Goal: Task Accomplishment & Management: Manage account settings

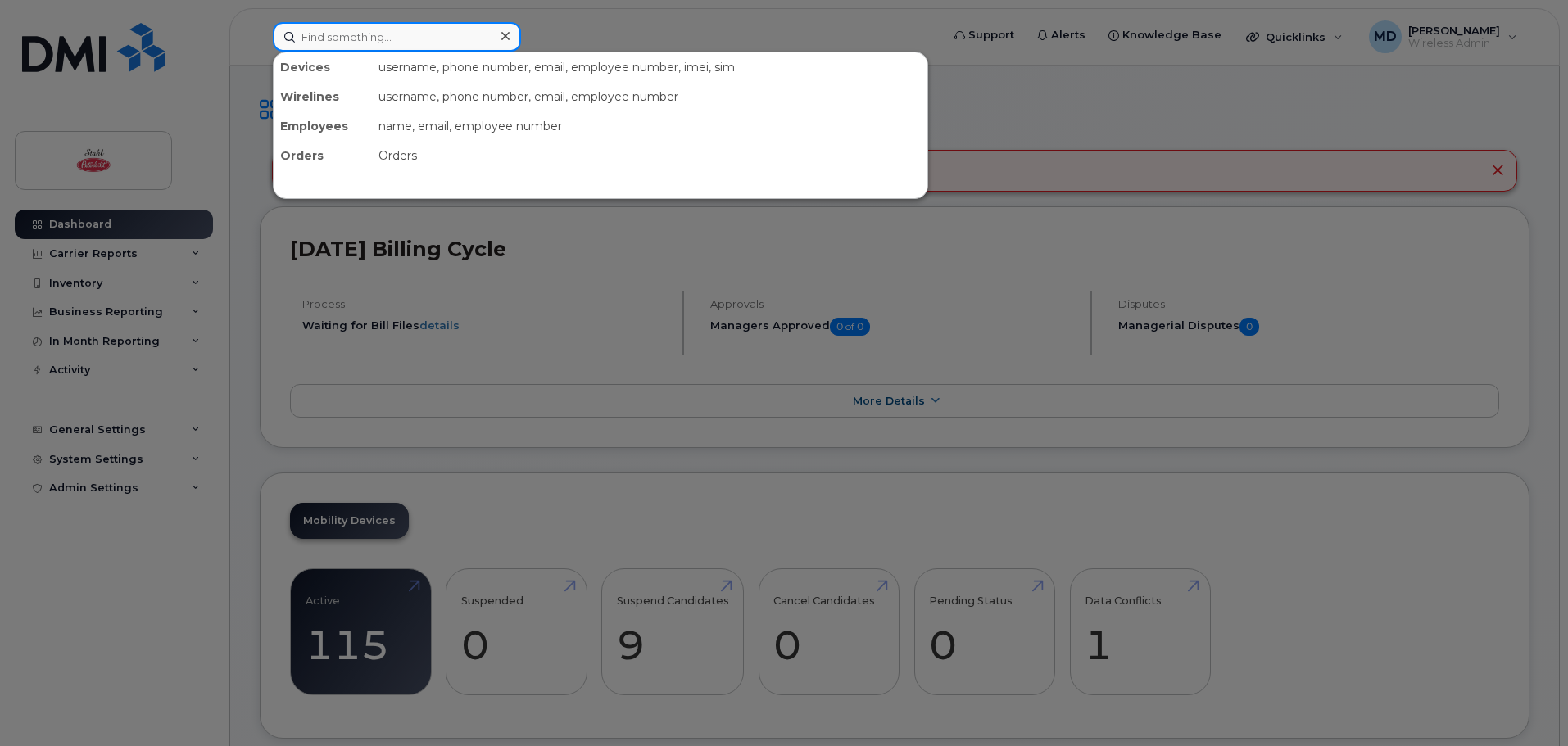
click at [364, 34] on input at bounding box center [396, 37] width 248 height 30
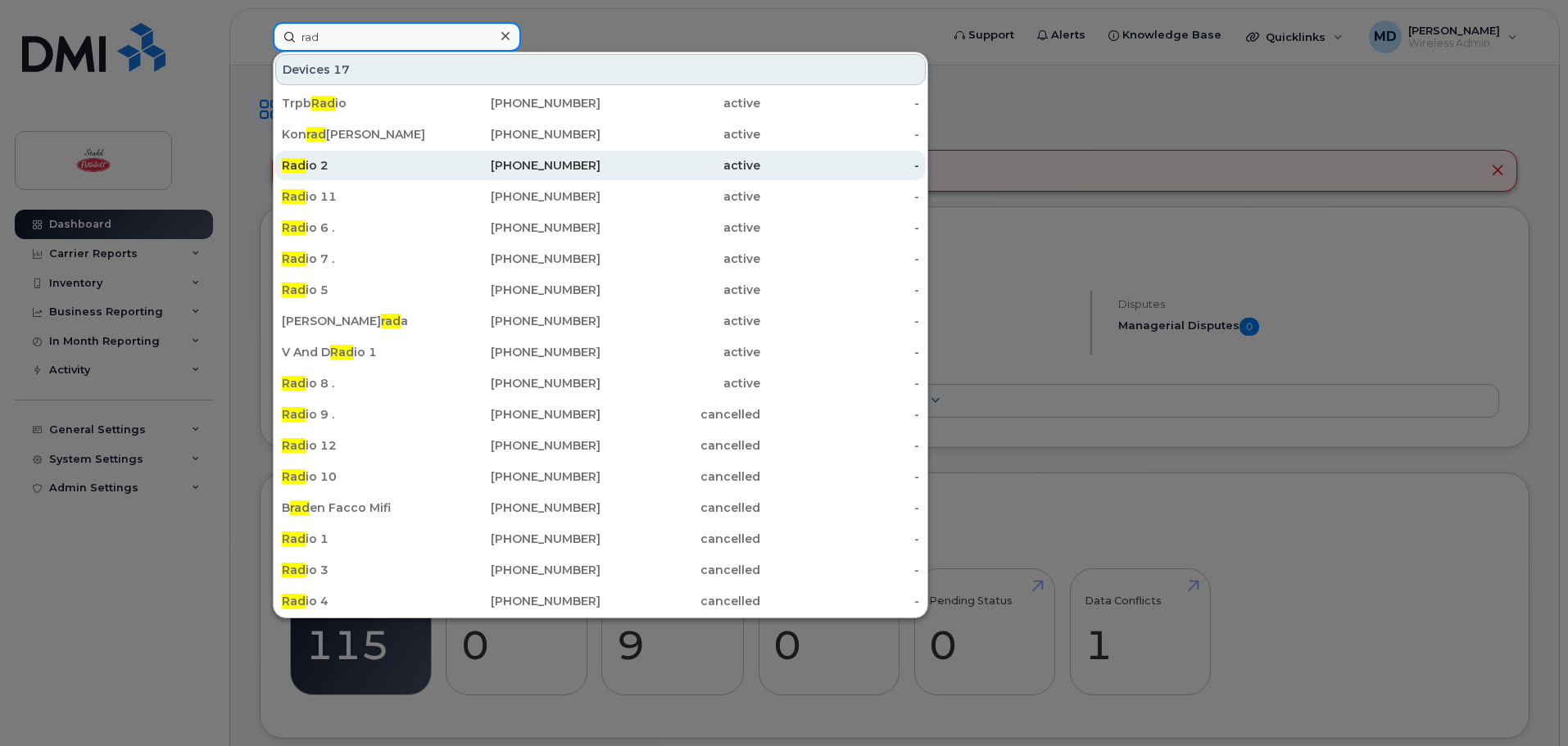
type input "rad"
click at [332, 165] on div "Rad io 2" at bounding box center [362, 165] width 160 height 16
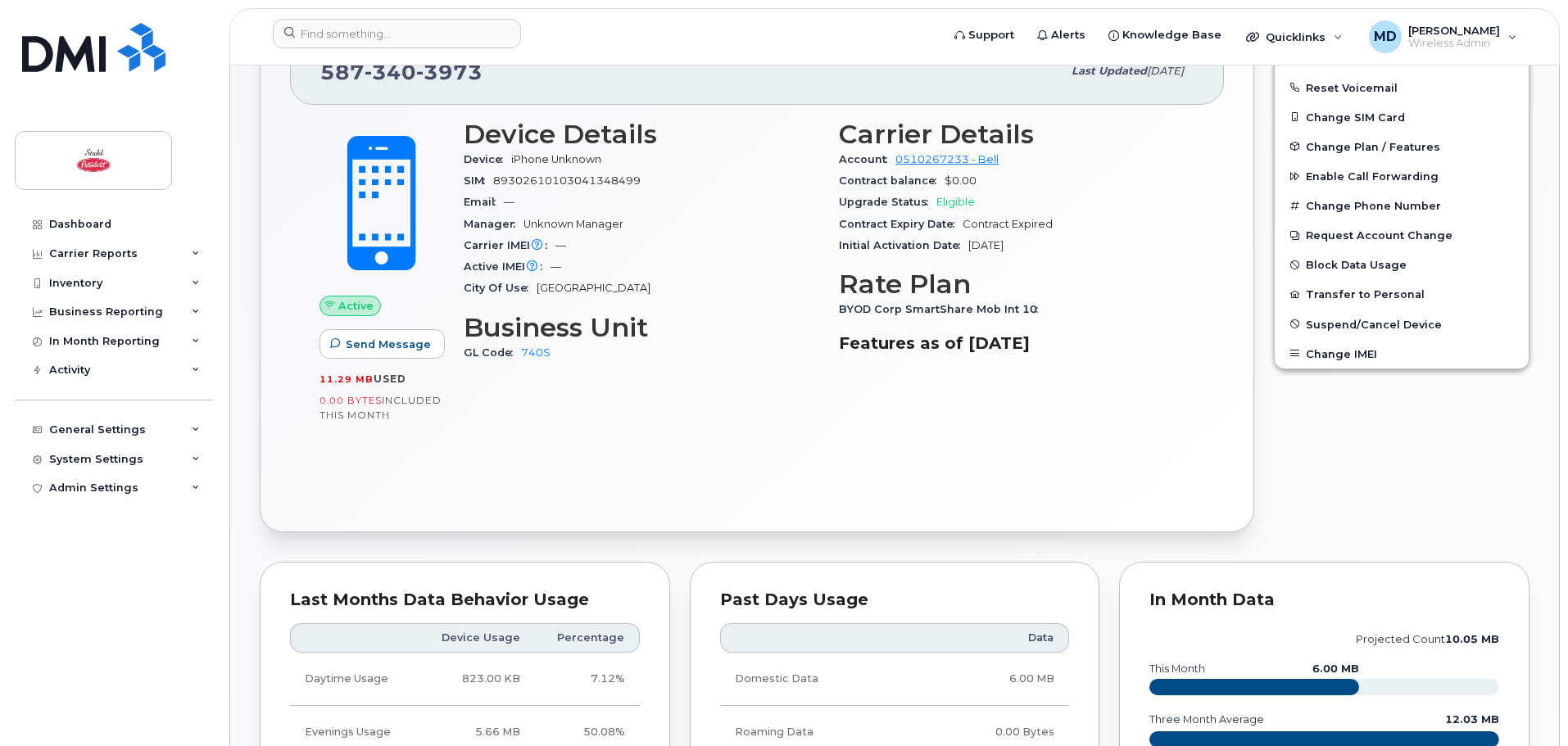
scroll to position [164, 0]
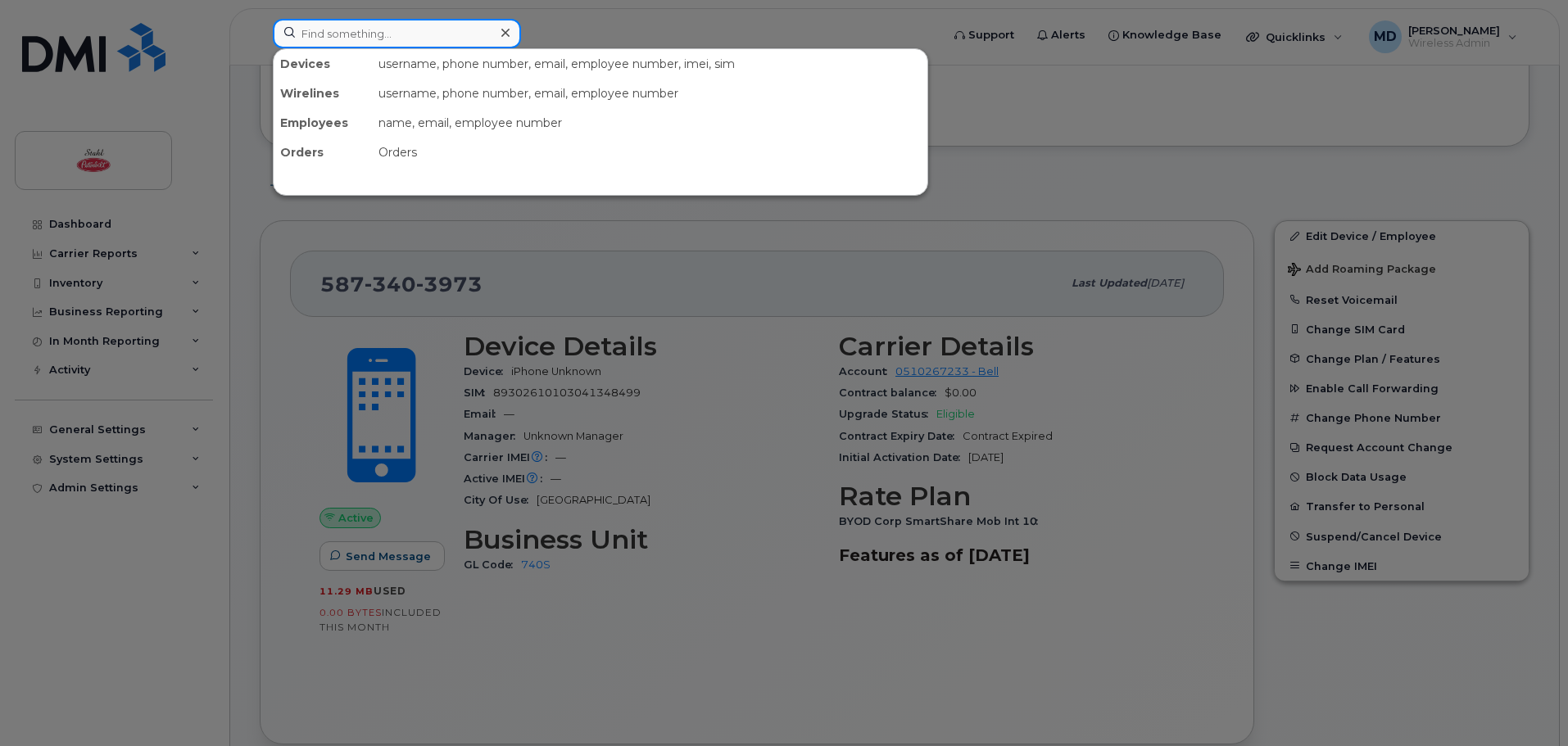
click at [372, 33] on input at bounding box center [396, 33] width 248 height 30
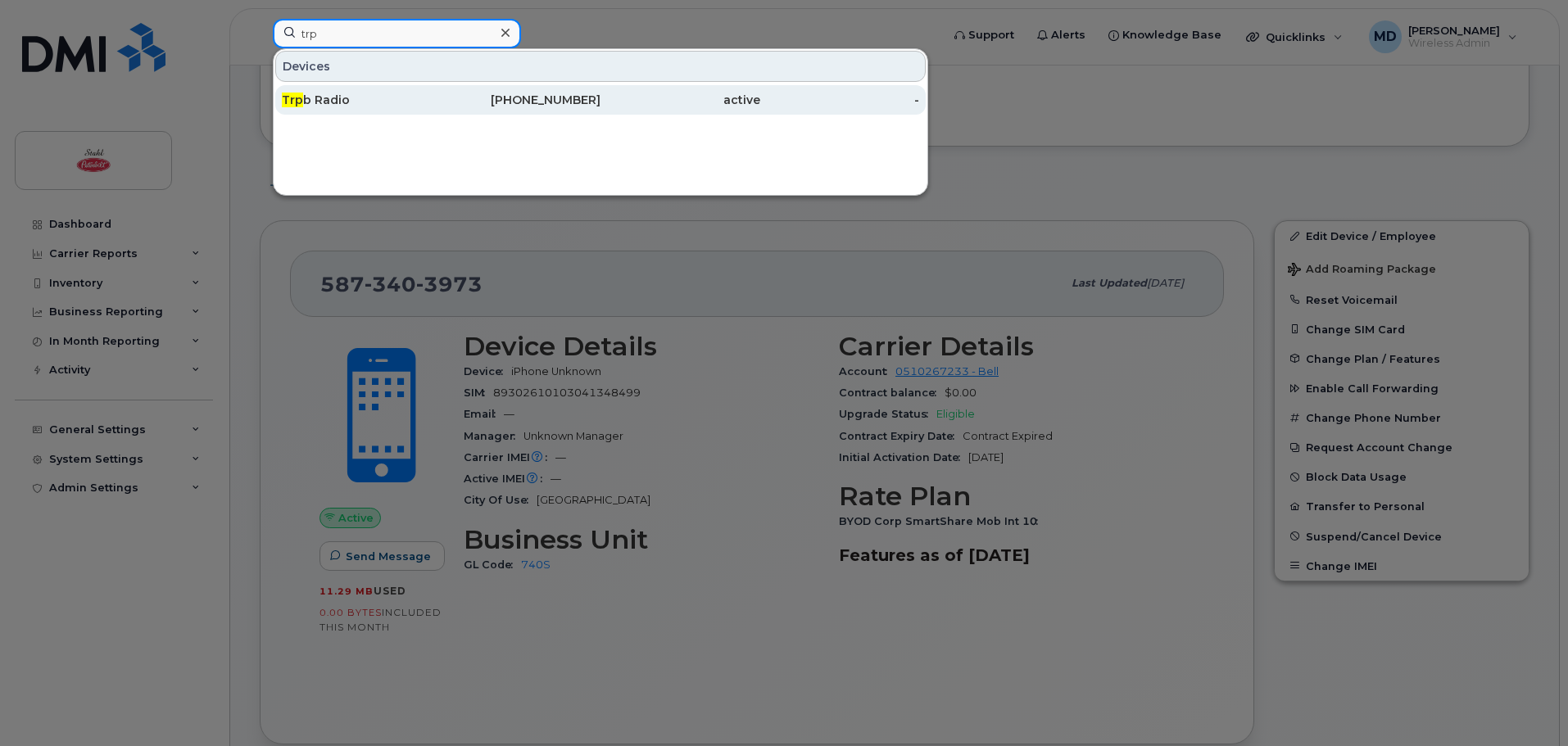
type input "trp"
click at [394, 97] on div "Trp b Radio" at bounding box center [362, 100] width 160 height 16
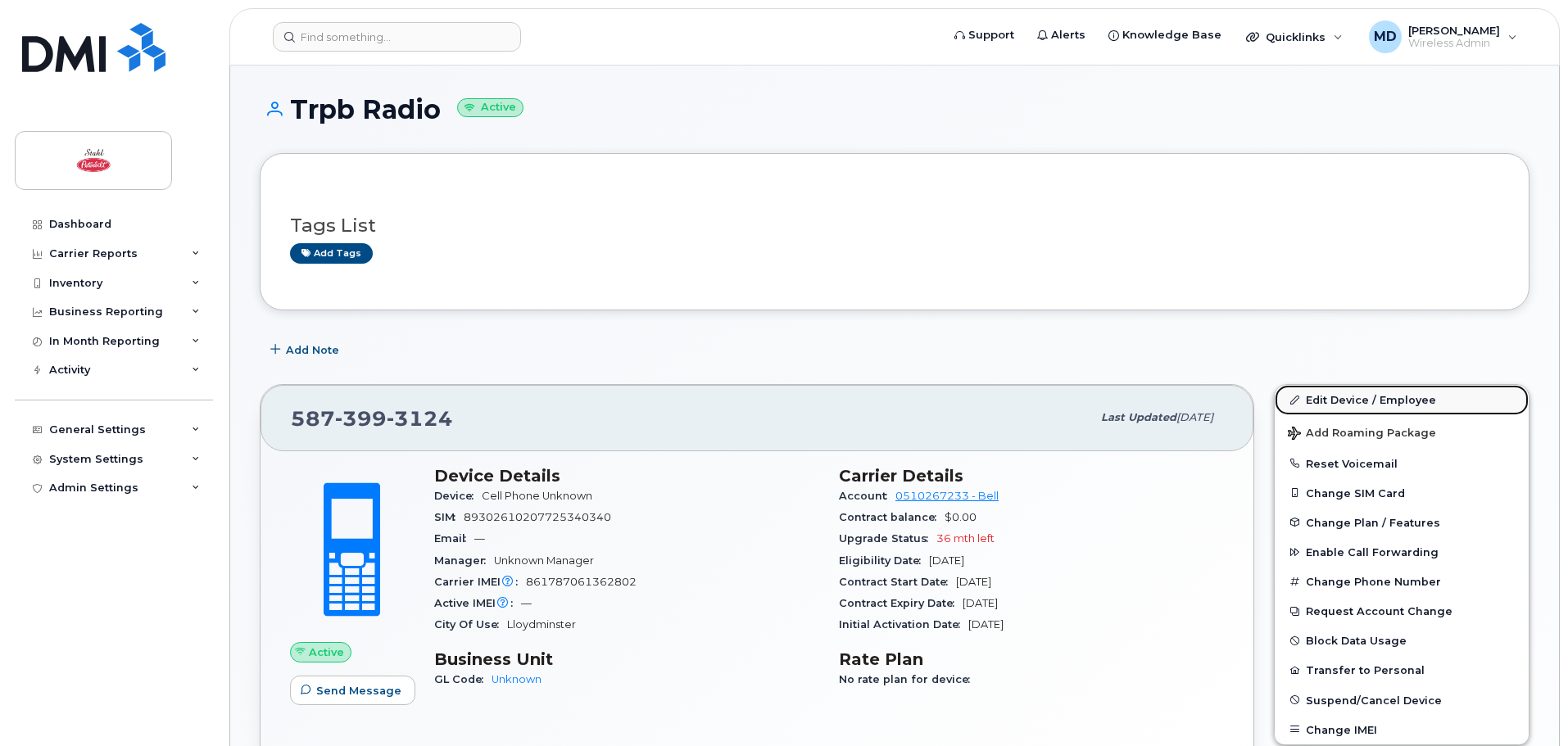
click at [1359, 403] on link "Edit Device / Employee" at bounding box center [1401, 399] width 254 height 30
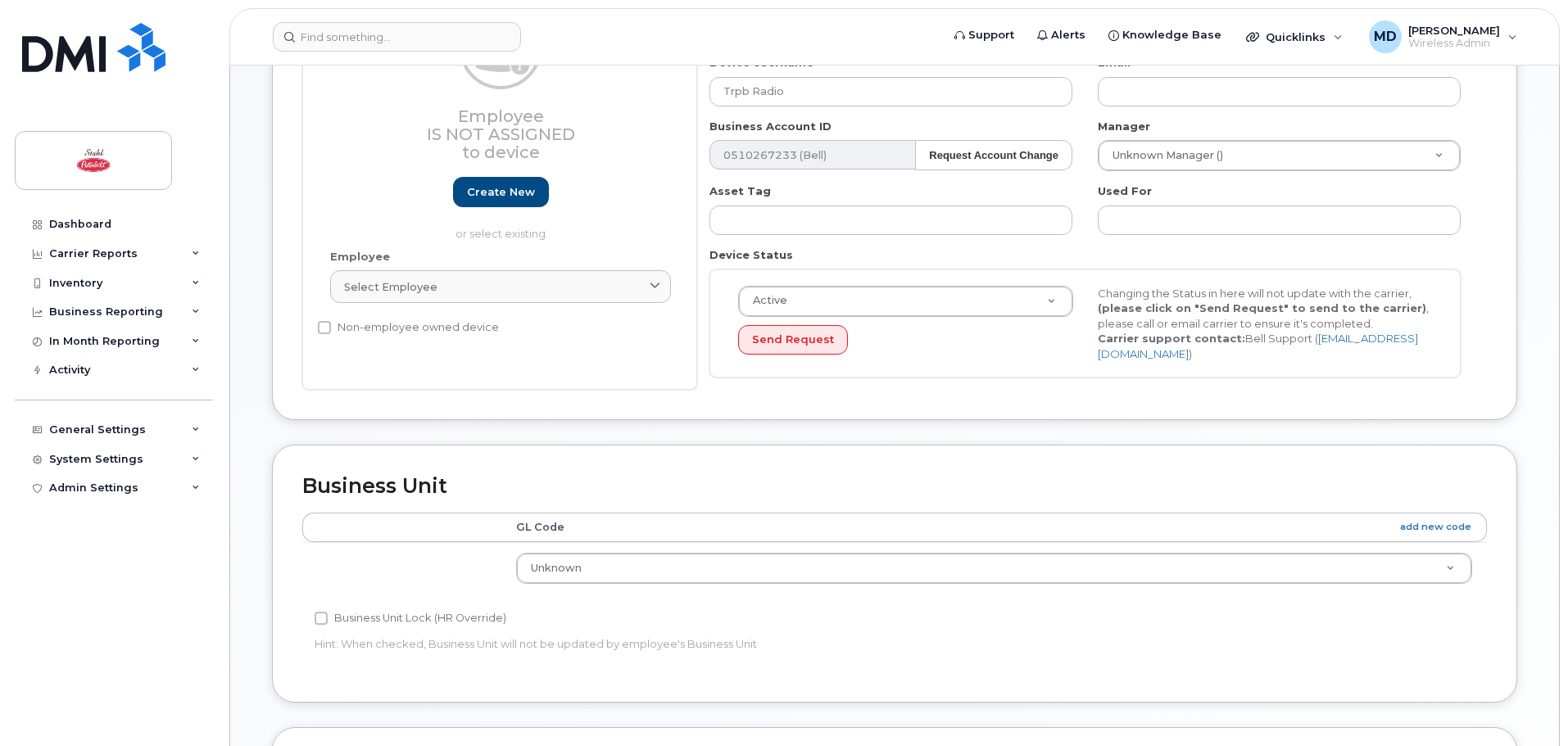
scroll to position [246, 0]
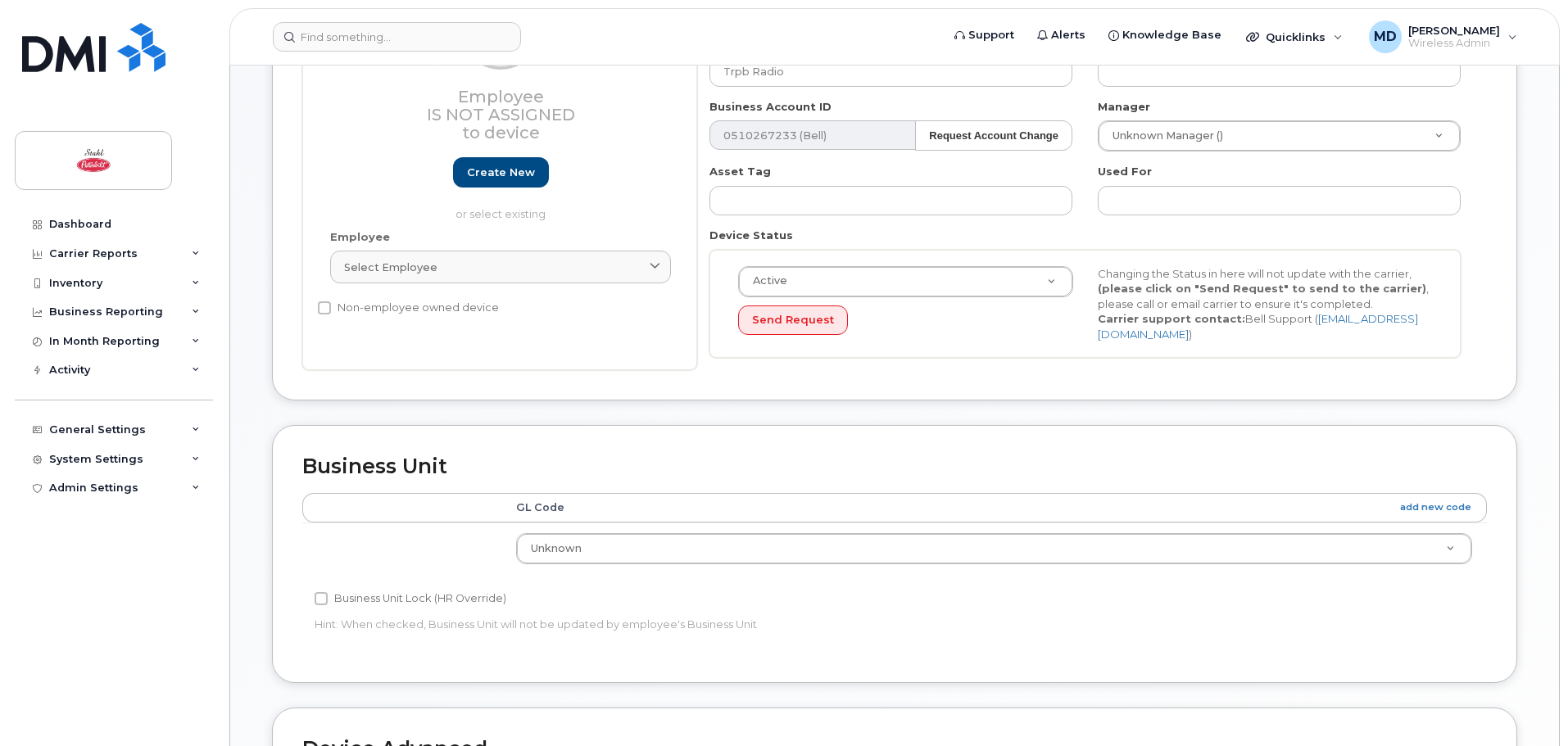
click at [727, 499] on th "GL Code add new code" at bounding box center [994, 507] width 986 height 30
click at [925, 523] on td "Unknown 740A.1 740A.2 740C.1 740C.11 740C.2 740C.3 740C.7 740D.1 740D.2 740D.3 …" at bounding box center [994, 549] width 986 height 52
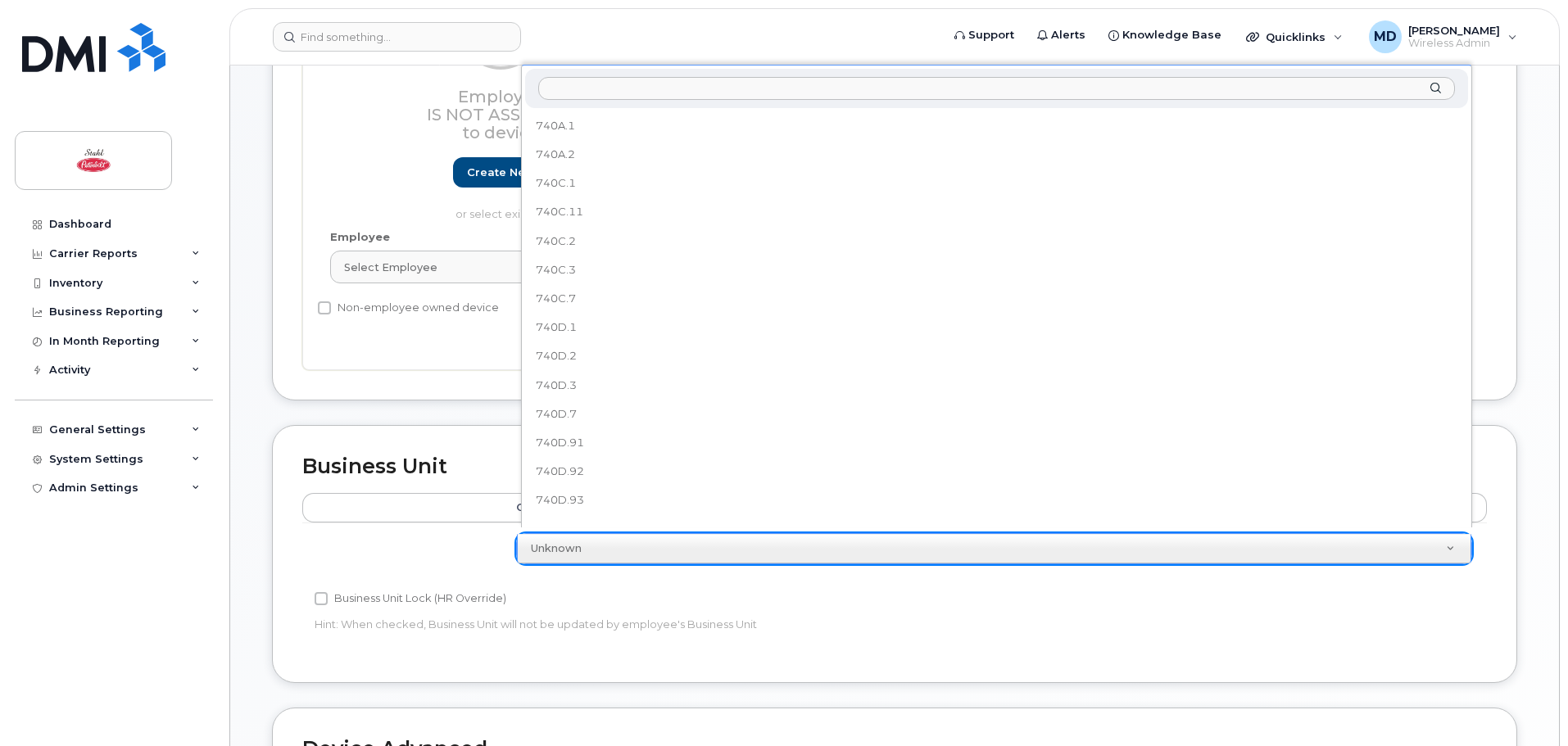
scroll to position [159, 0]
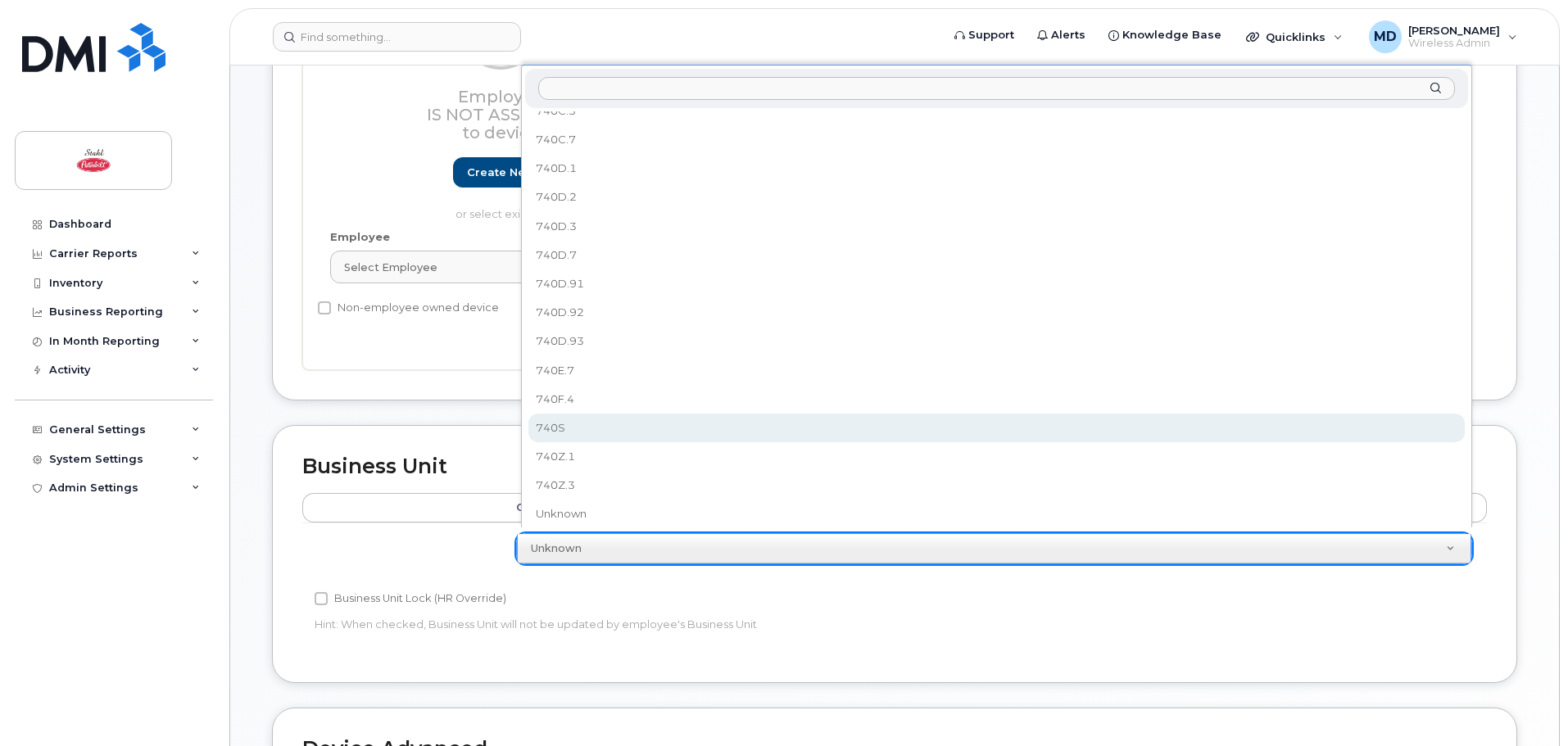
select select "29614453"
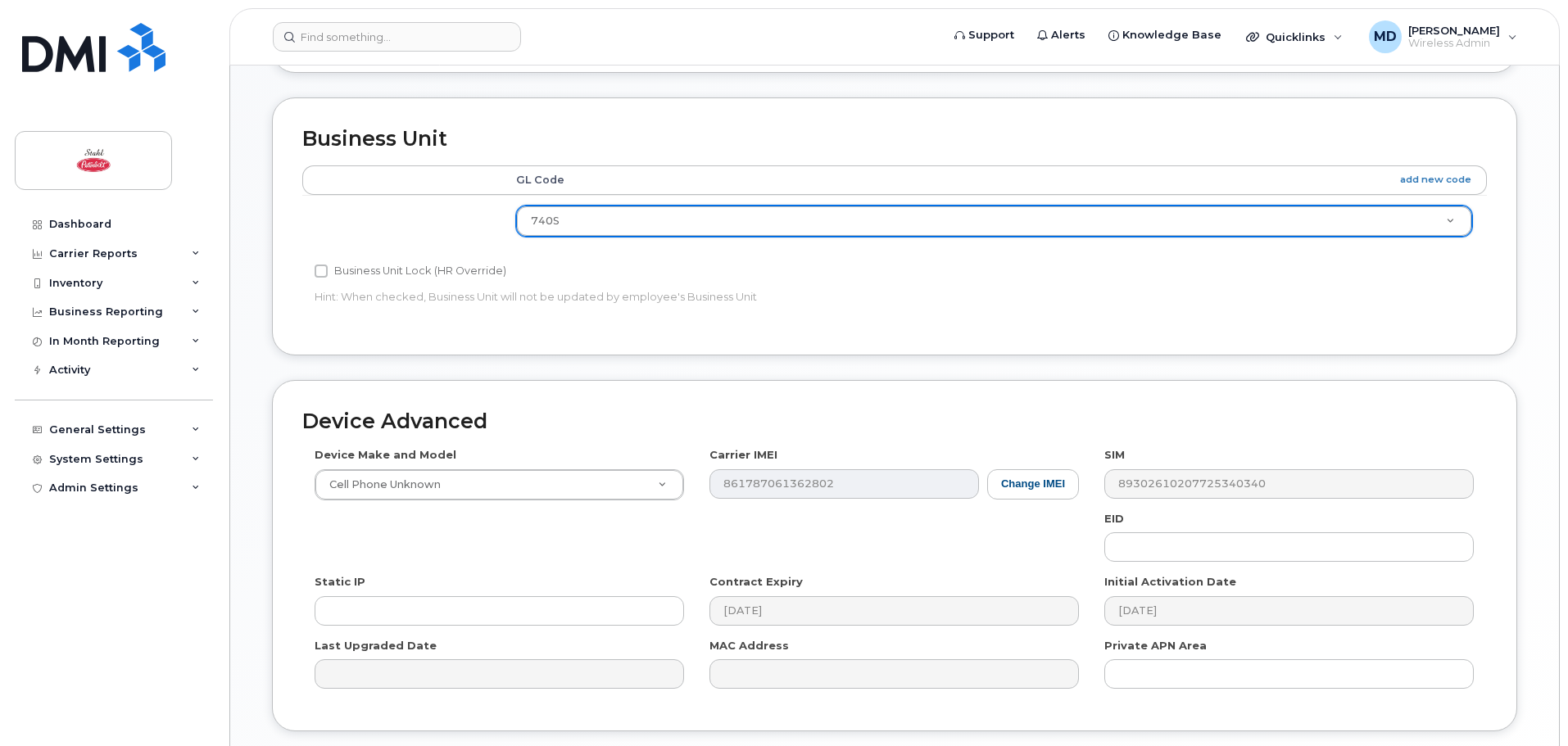
scroll to position [689, 0]
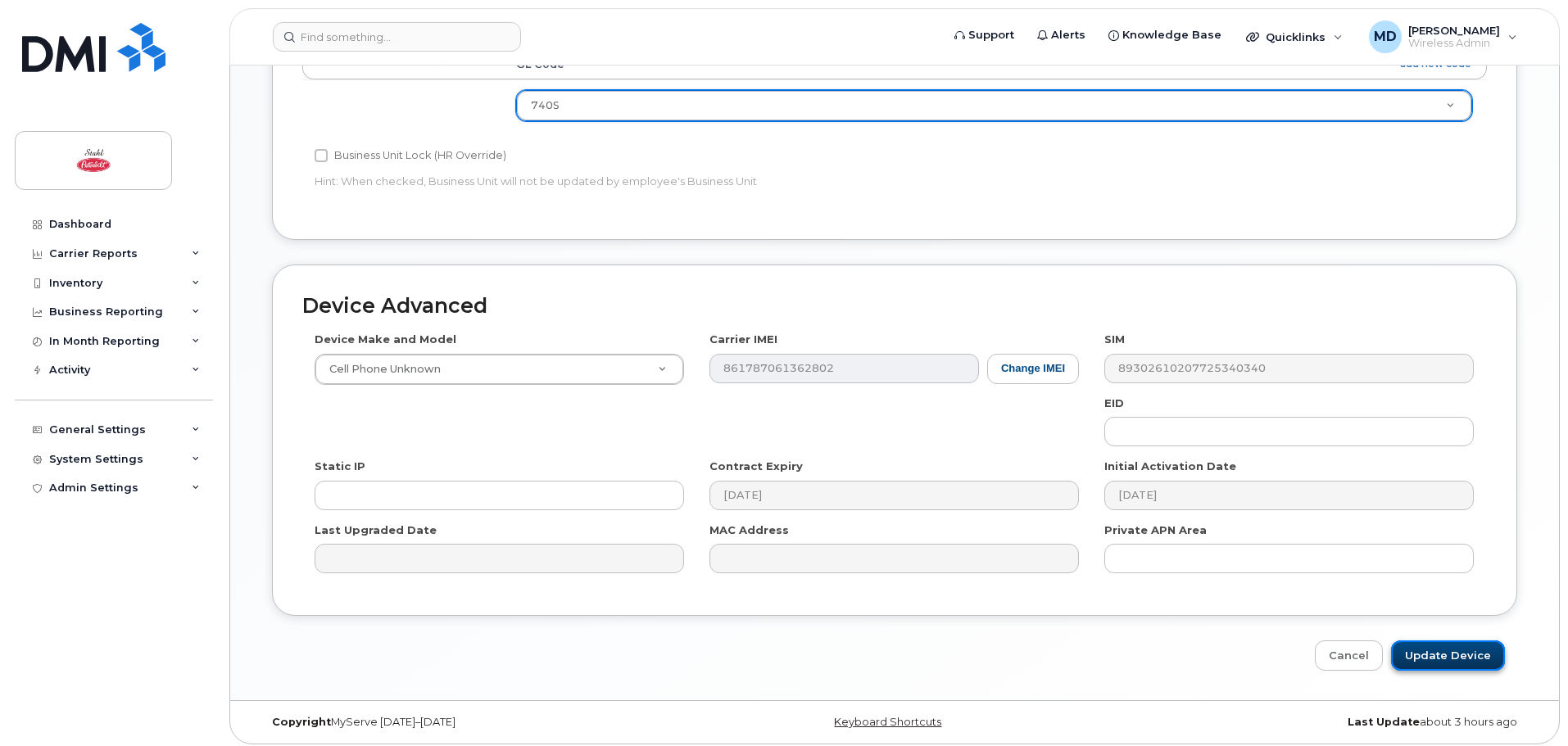
click at [1450, 654] on input "Update Device" at bounding box center [1448, 655] width 114 height 30
type input "Saving..."
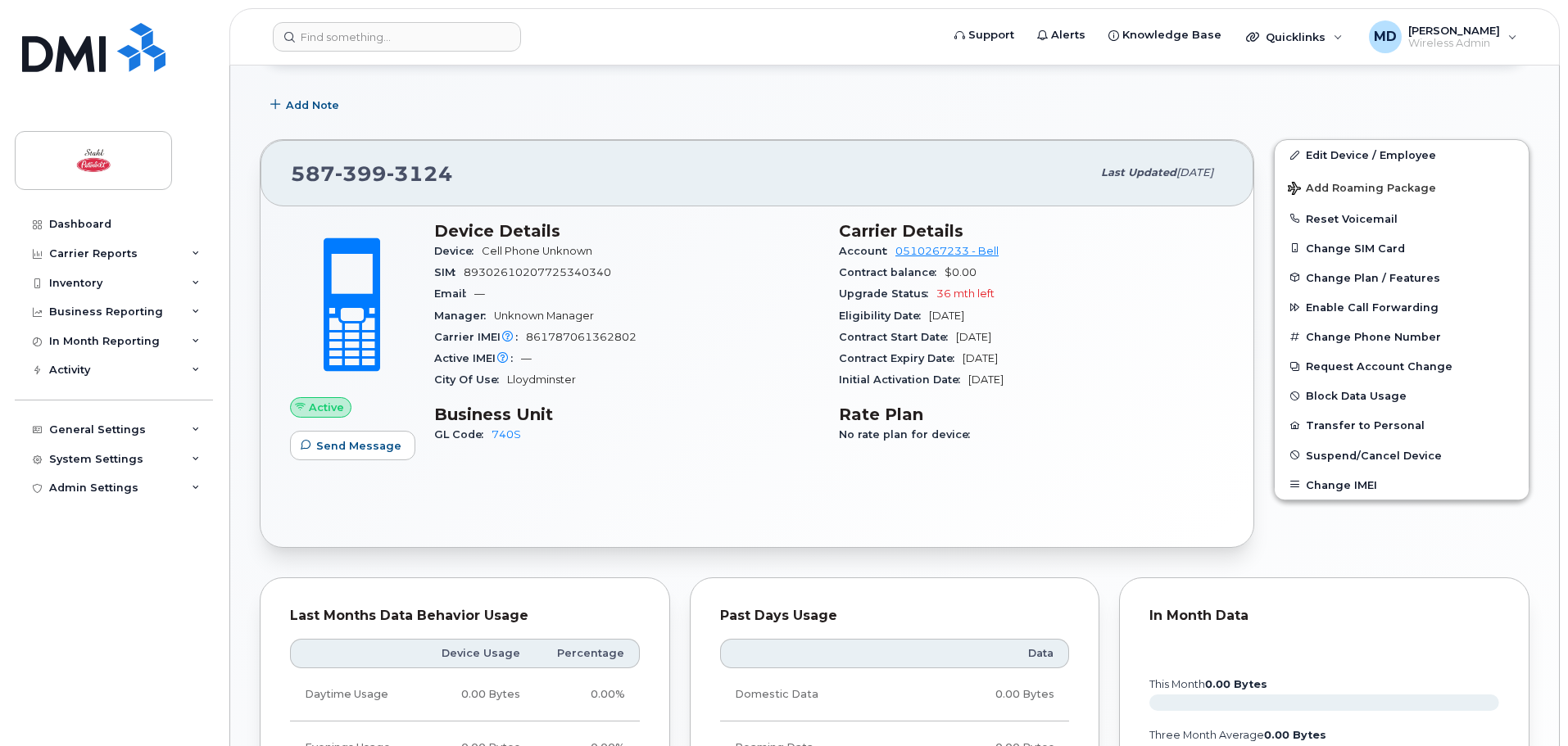
scroll to position [246, 0]
click at [366, 42] on input at bounding box center [396, 37] width 248 height 30
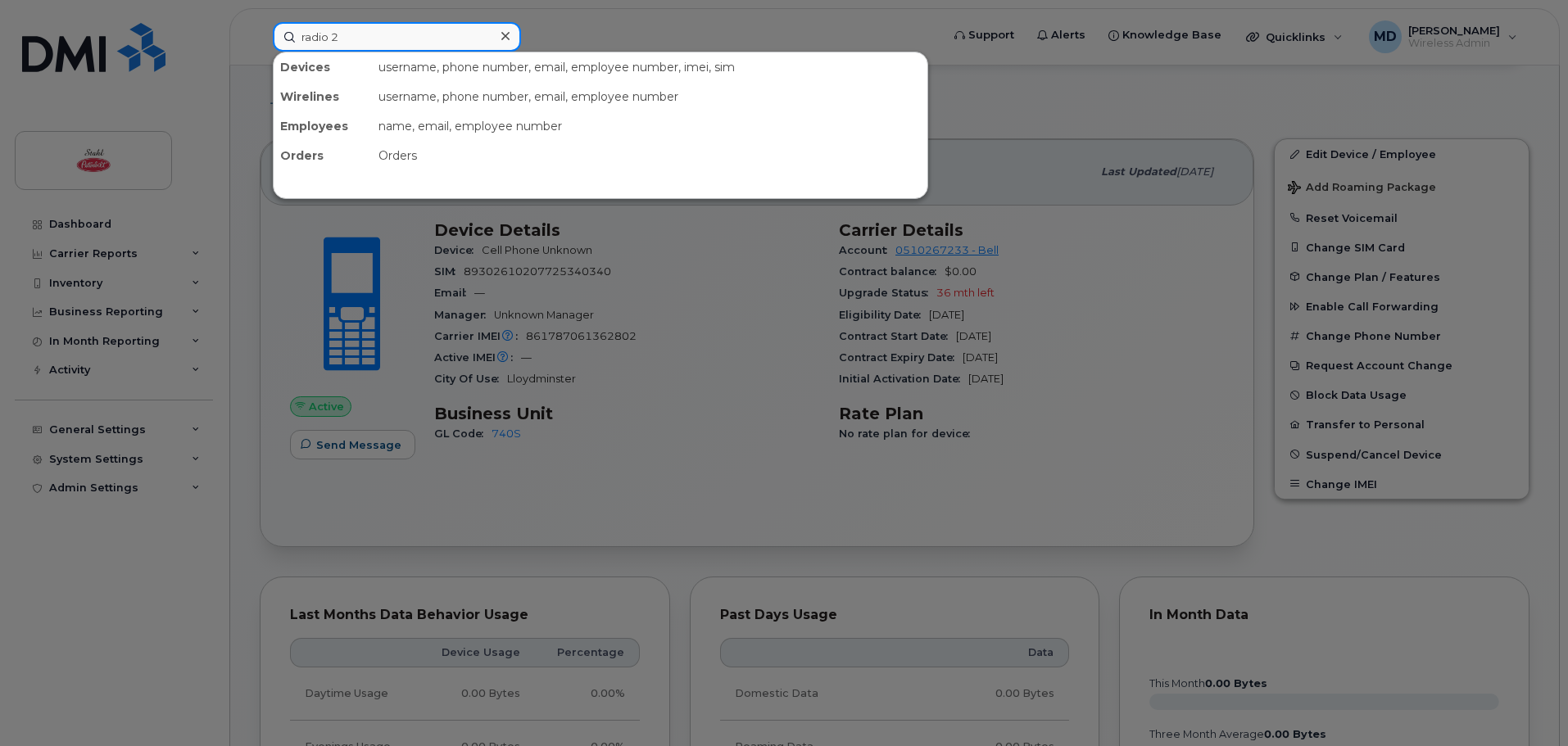
type input "radio 2"
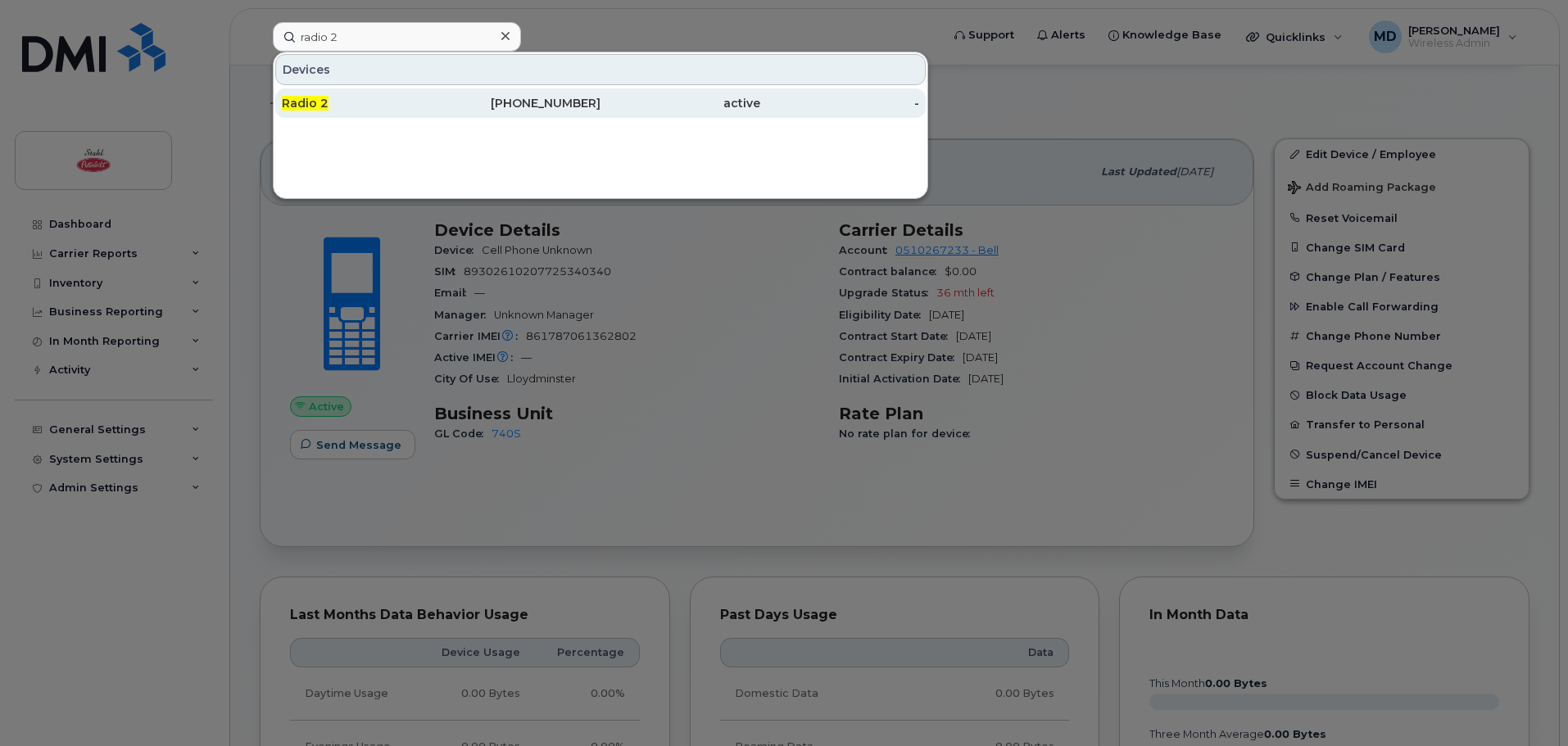
click at [393, 100] on div "Radio 2" at bounding box center [362, 103] width 160 height 16
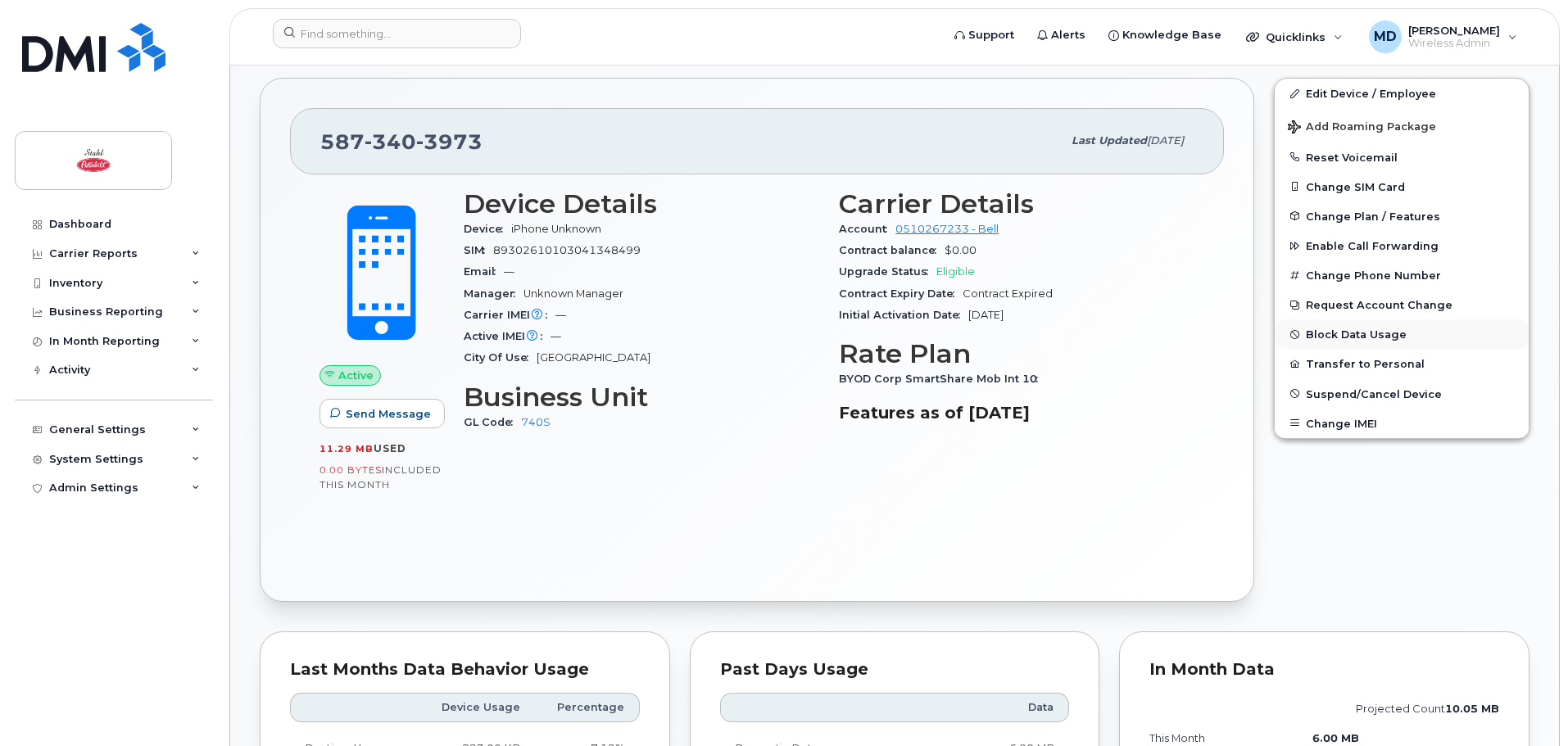
scroll to position [246, 0]
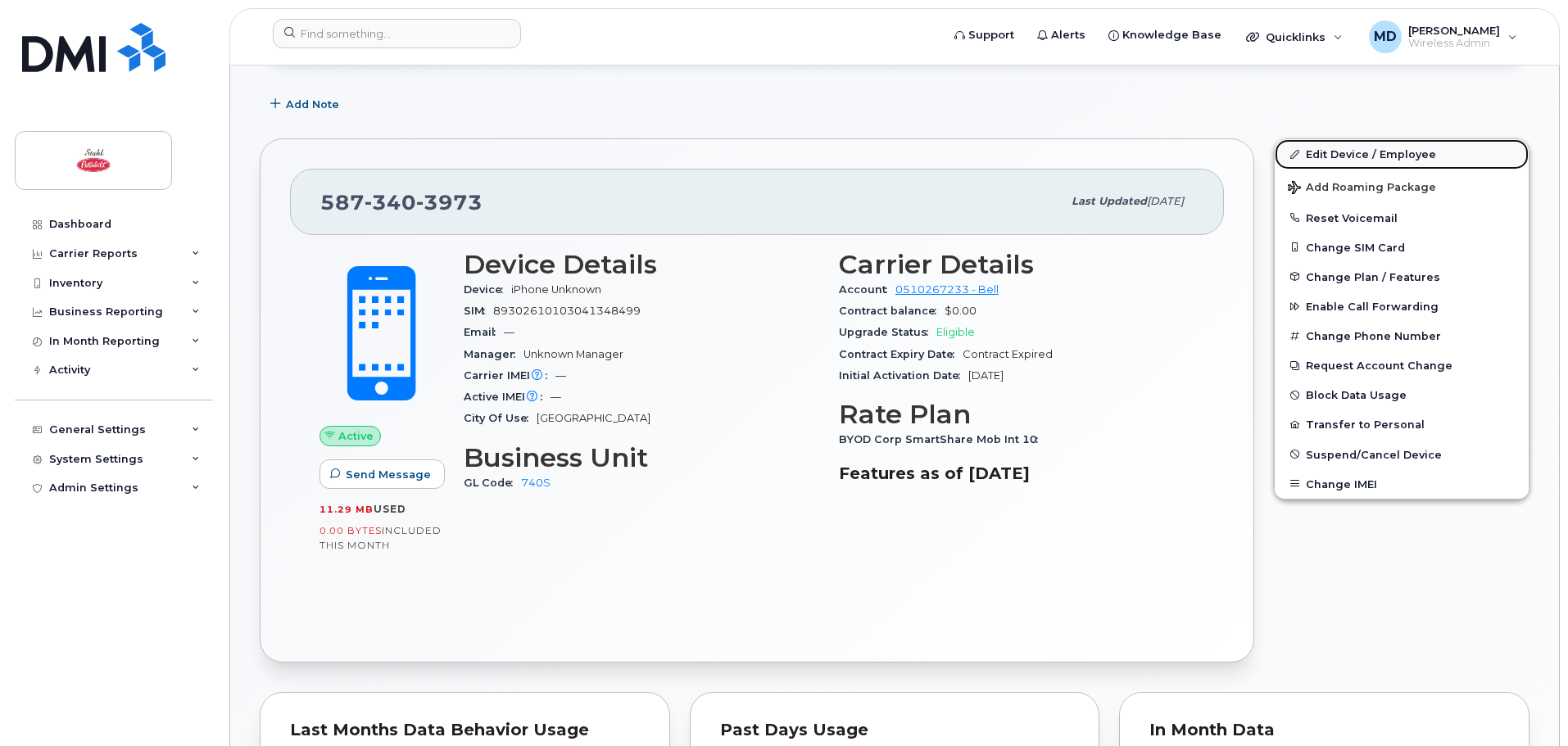
click at [1372, 154] on link "Edit Device / Employee" at bounding box center [1401, 153] width 254 height 30
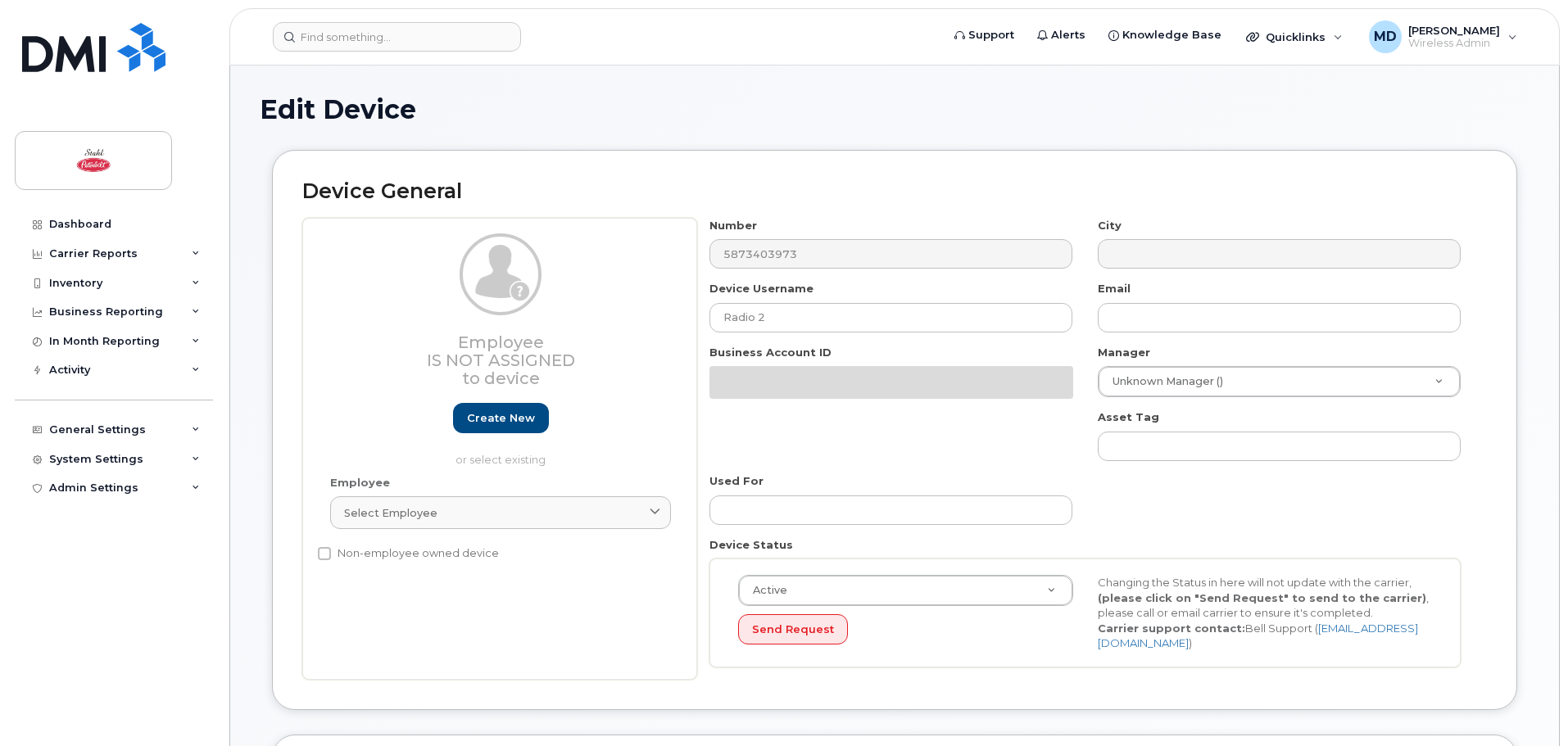
select select "29614453"
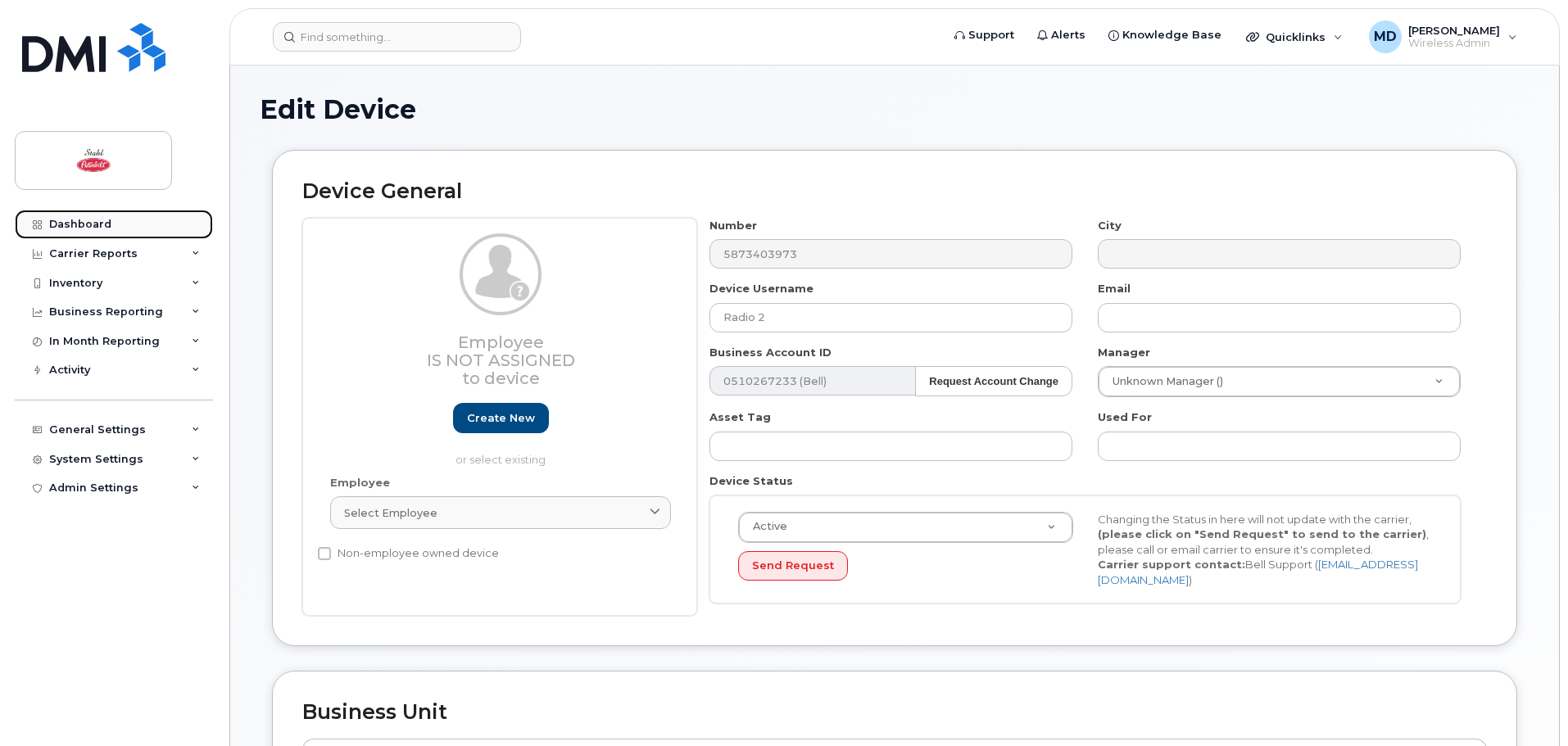
click at [117, 221] on link "Dashboard" at bounding box center [113, 224] width 198 height 30
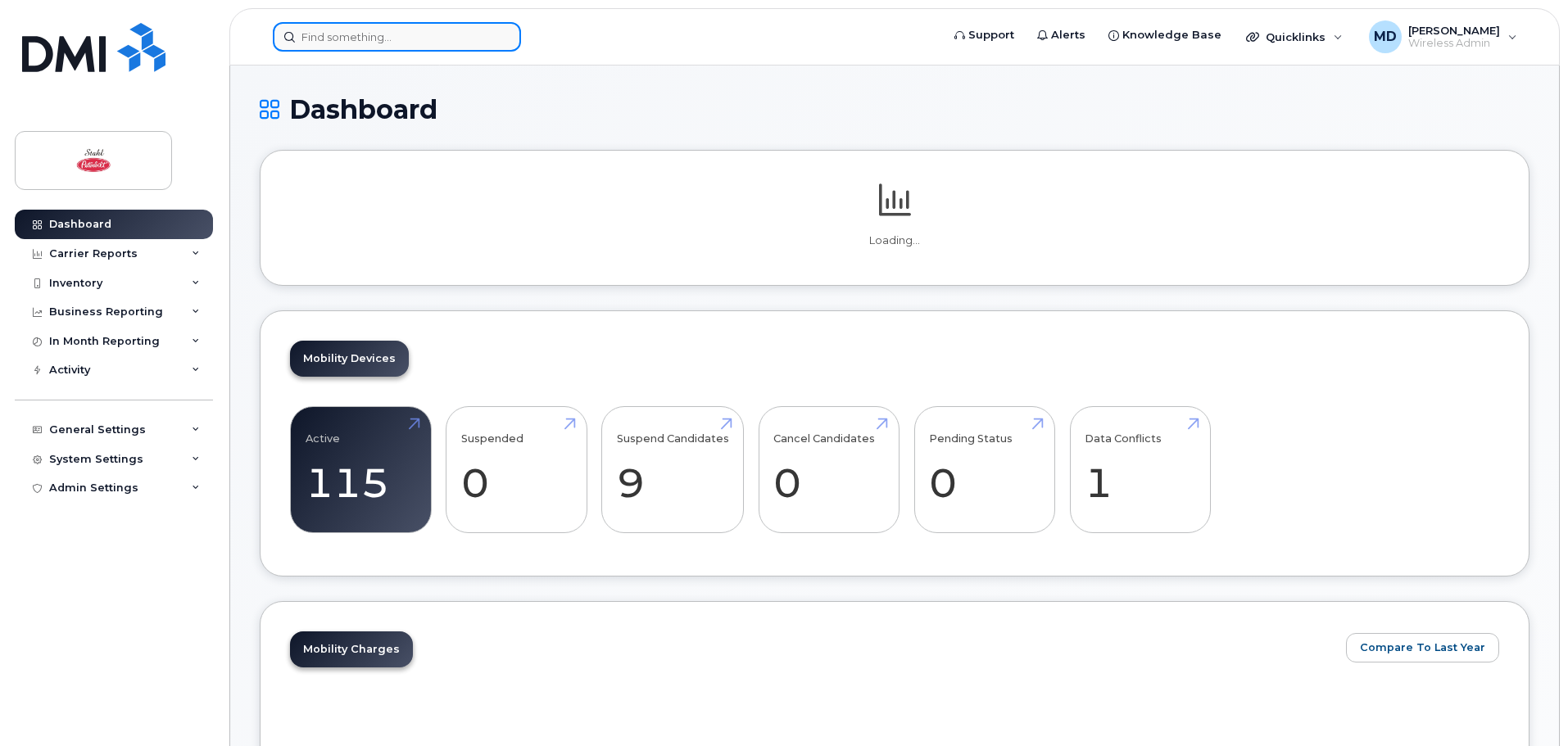
click at [338, 46] on input at bounding box center [396, 37] width 248 height 30
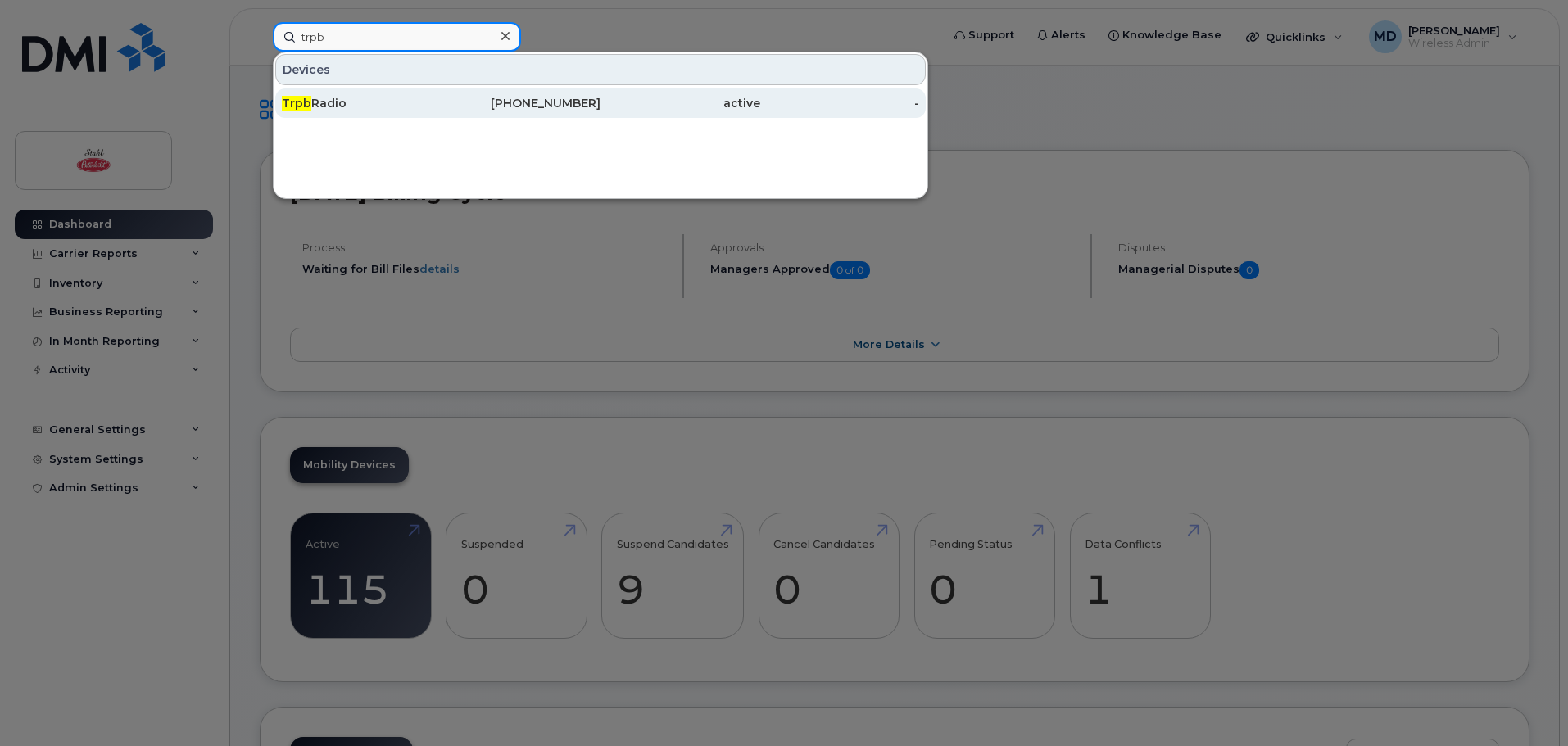
type input "trpb"
click at [337, 104] on div "Trpb Radio" at bounding box center [362, 103] width 160 height 16
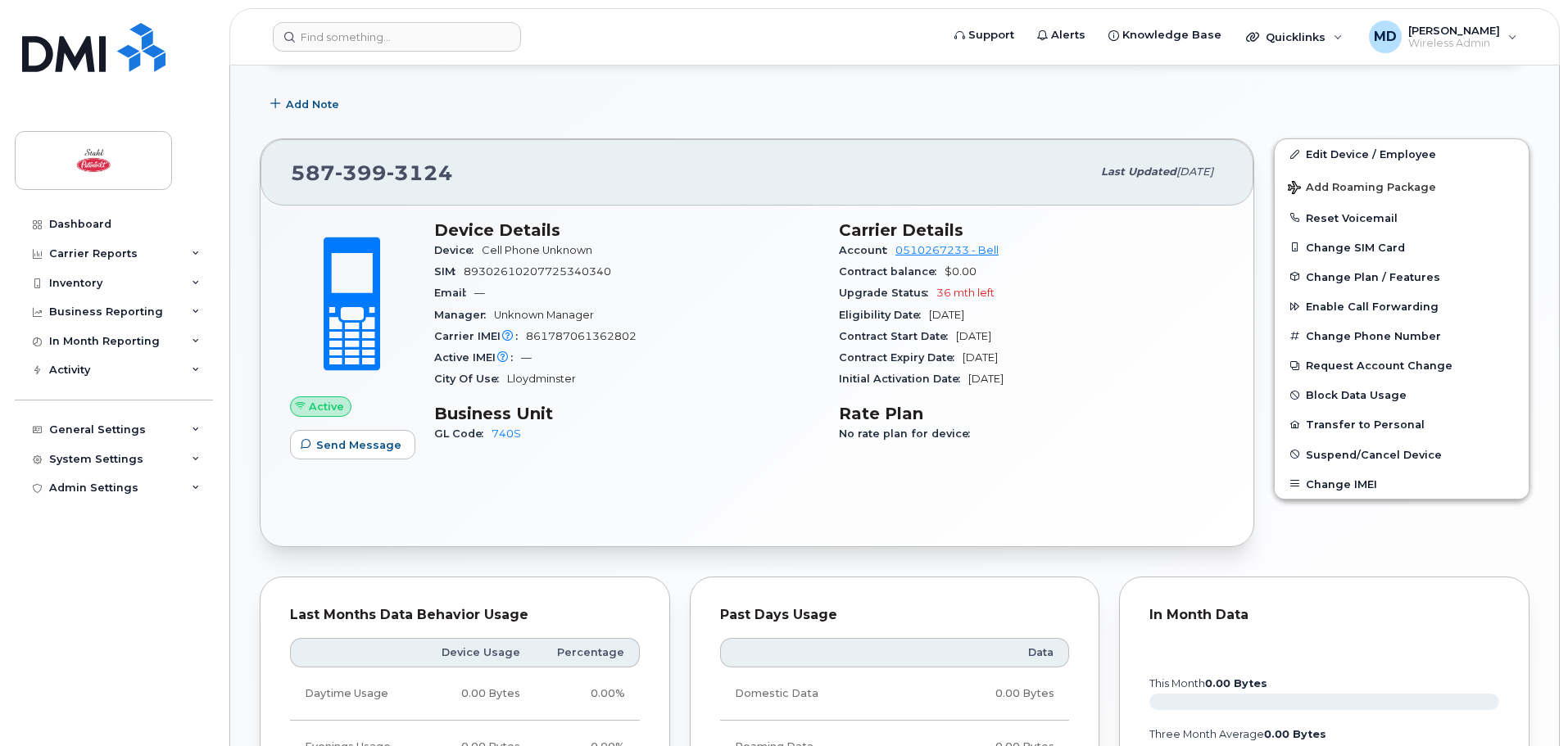
scroll to position [789, 0]
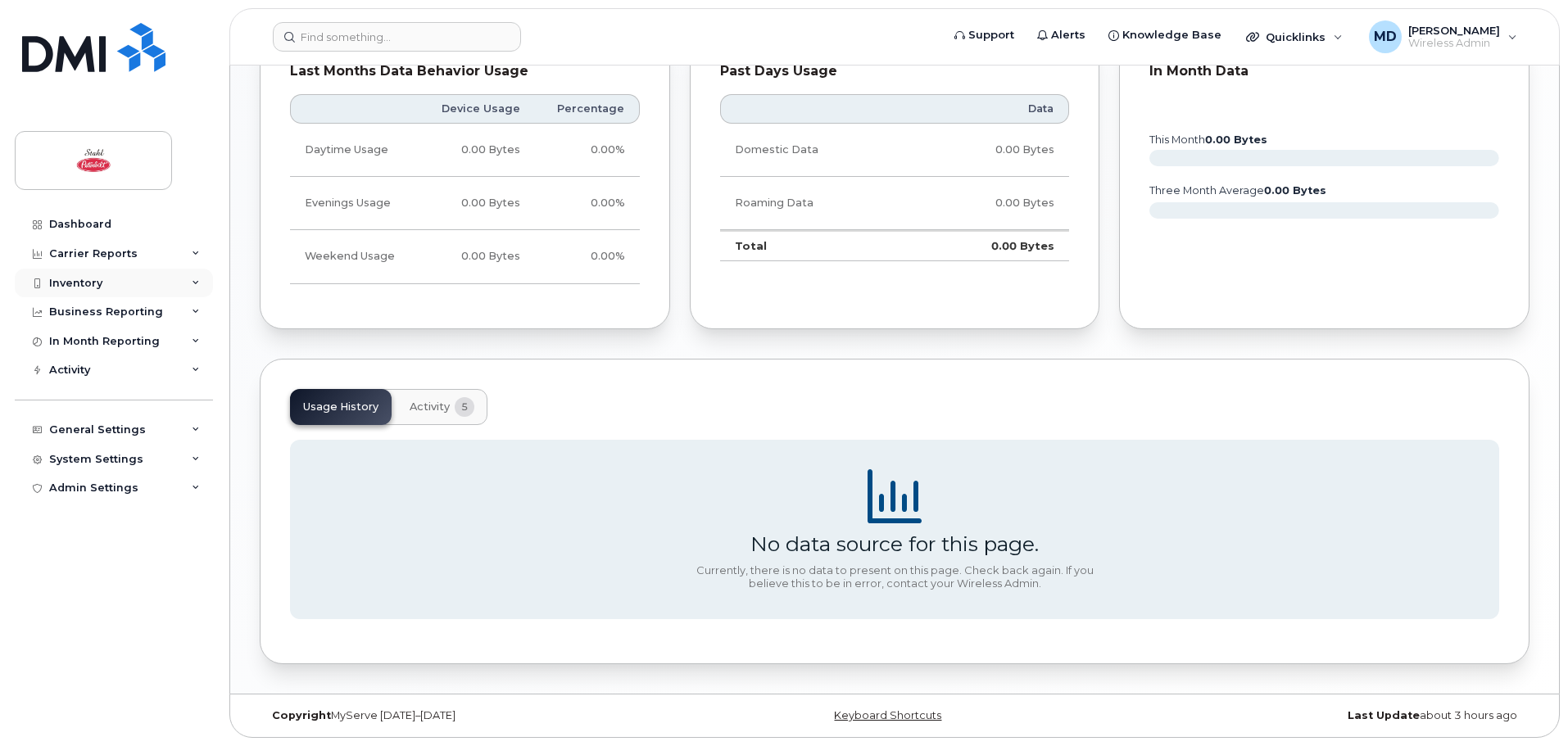
click at [123, 287] on div "Inventory" at bounding box center [113, 283] width 198 height 30
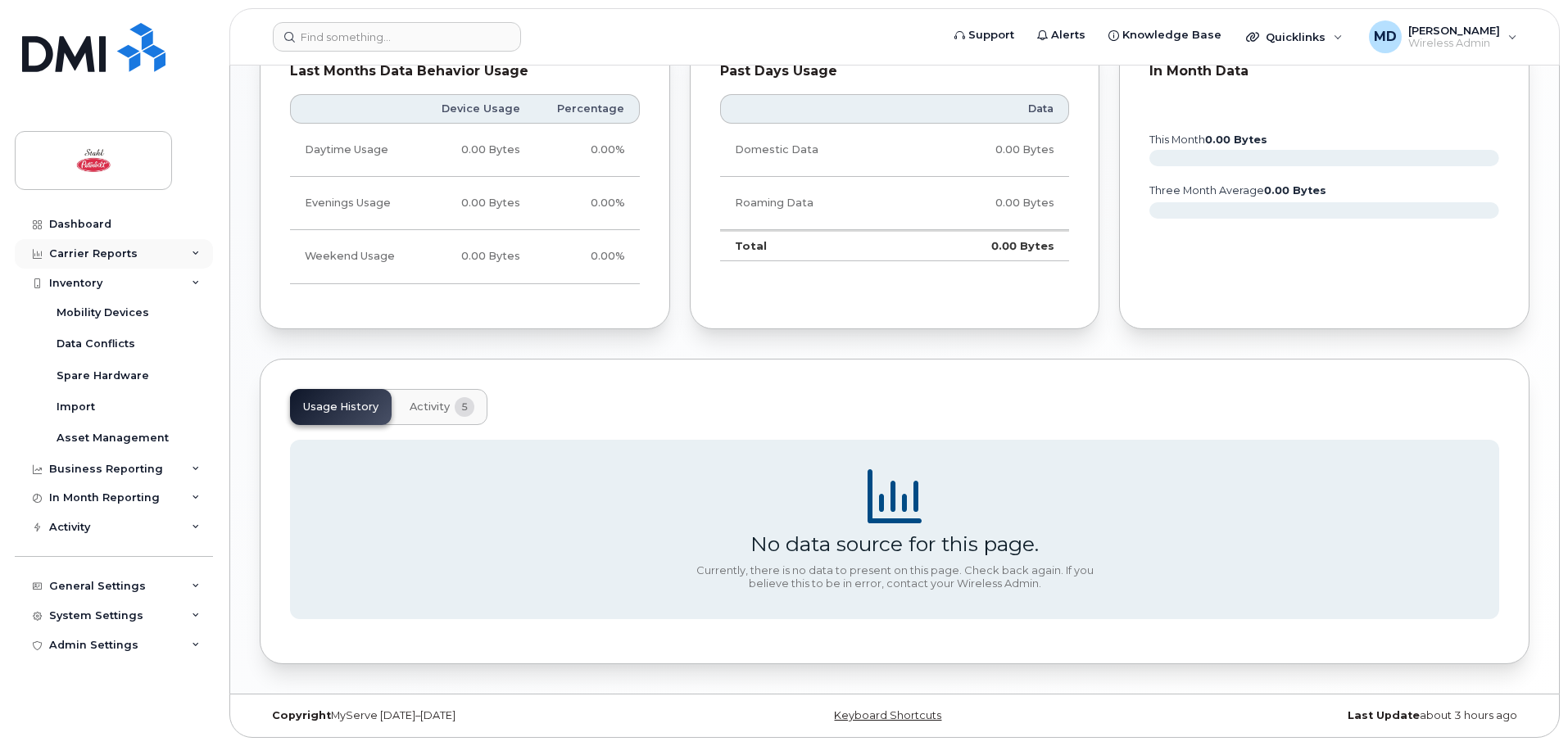
click at [145, 255] on div "Carrier Reports" at bounding box center [113, 254] width 198 height 30
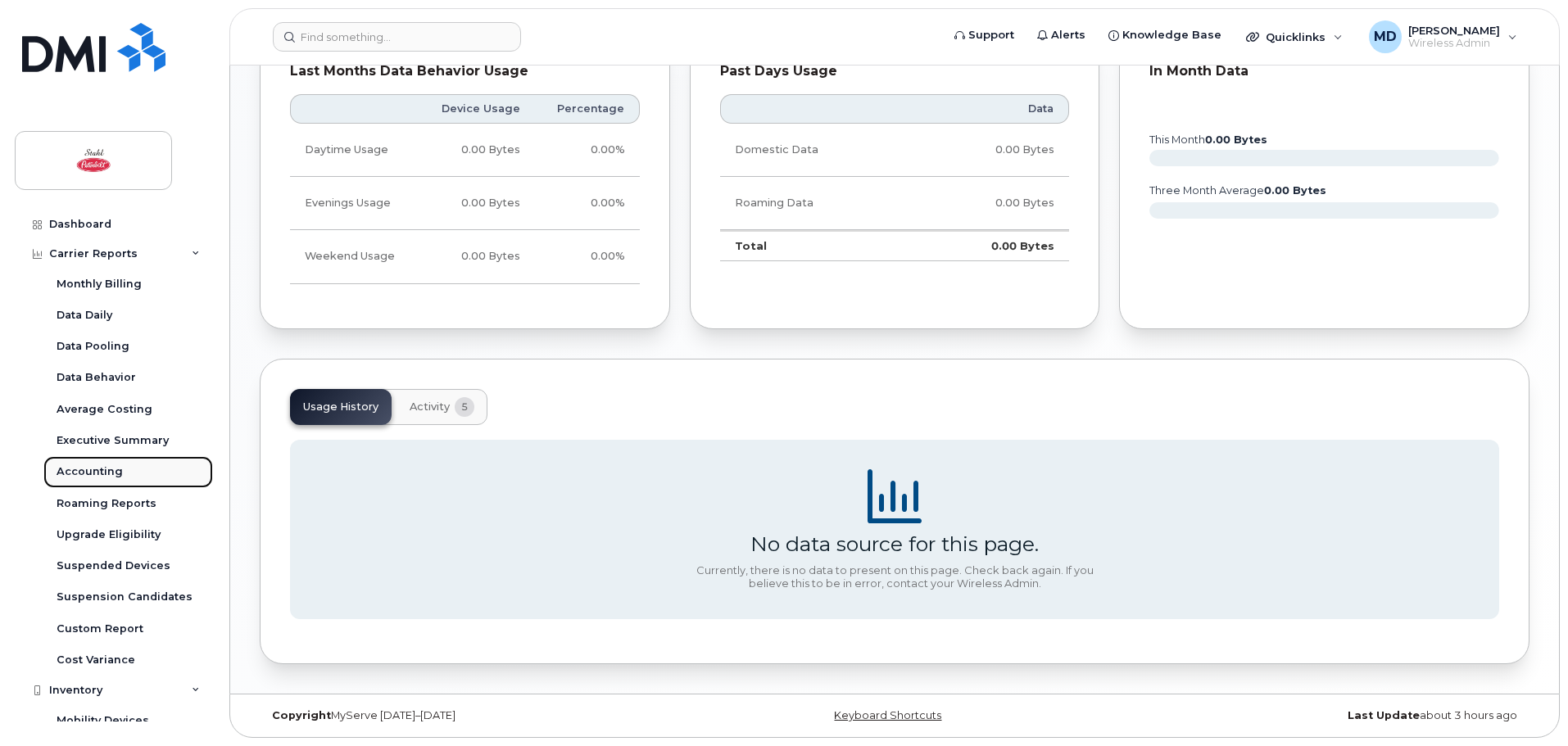
click at [102, 471] on div "Accounting" at bounding box center [90, 472] width 66 height 14
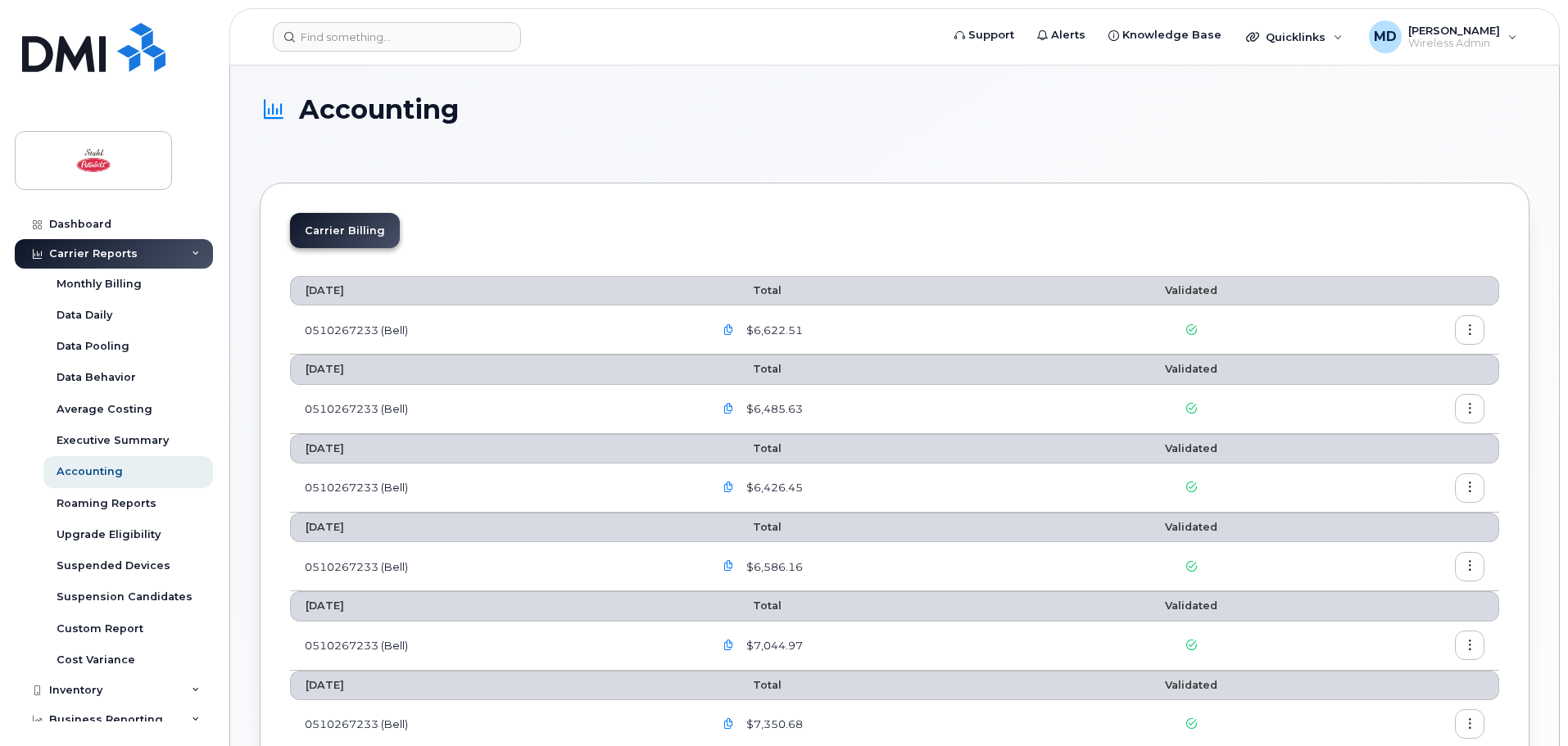
click at [106, 256] on div "Carrier Reports" at bounding box center [93, 254] width 89 height 13
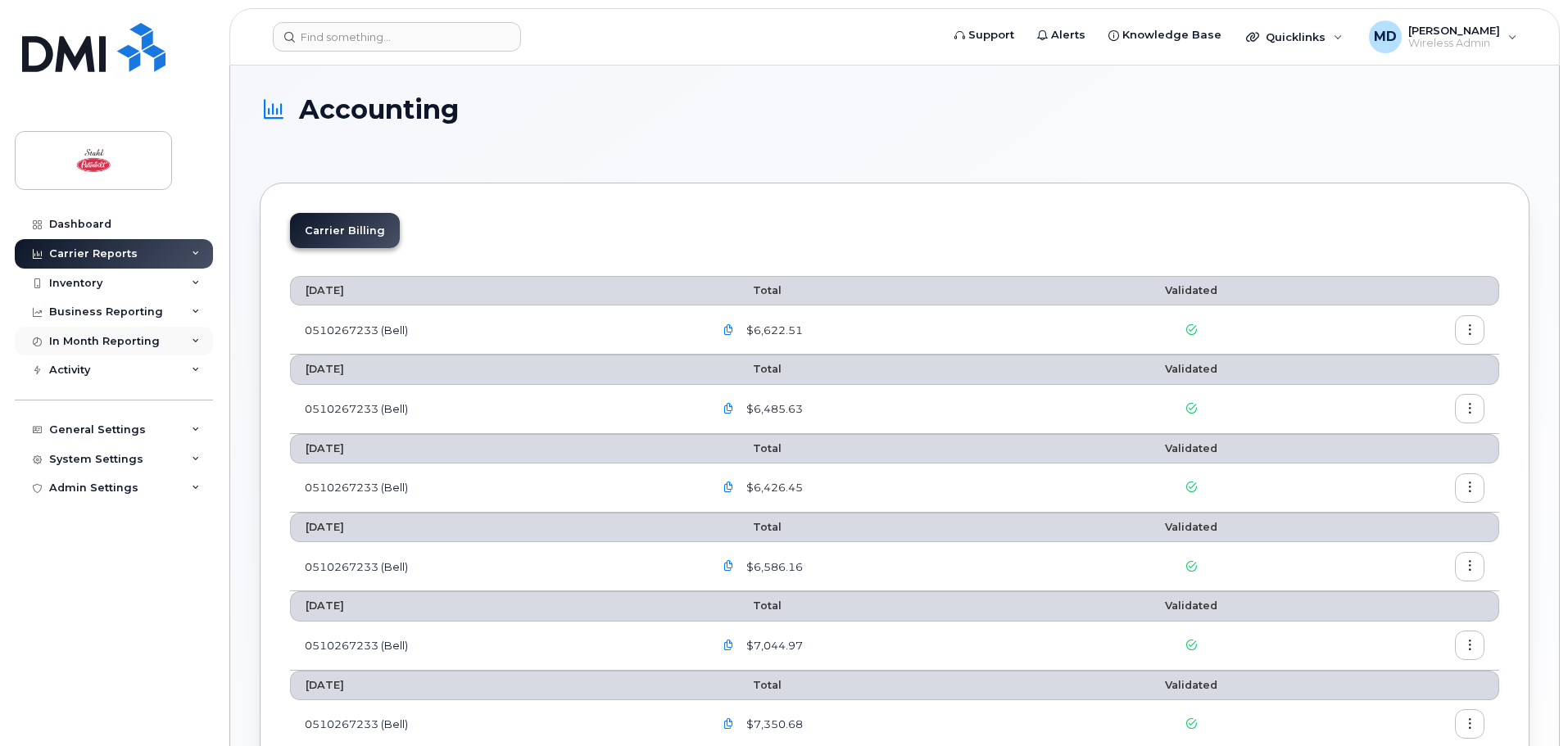
click at [140, 337] on div "In Month Reporting" at bounding box center [104, 342] width 110 height 13
click at [134, 342] on div "In Month Reporting" at bounding box center [104, 342] width 110 height 13
click at [124, 376] on div "Activity" at bounding box center [113, 369] width 198 height 30
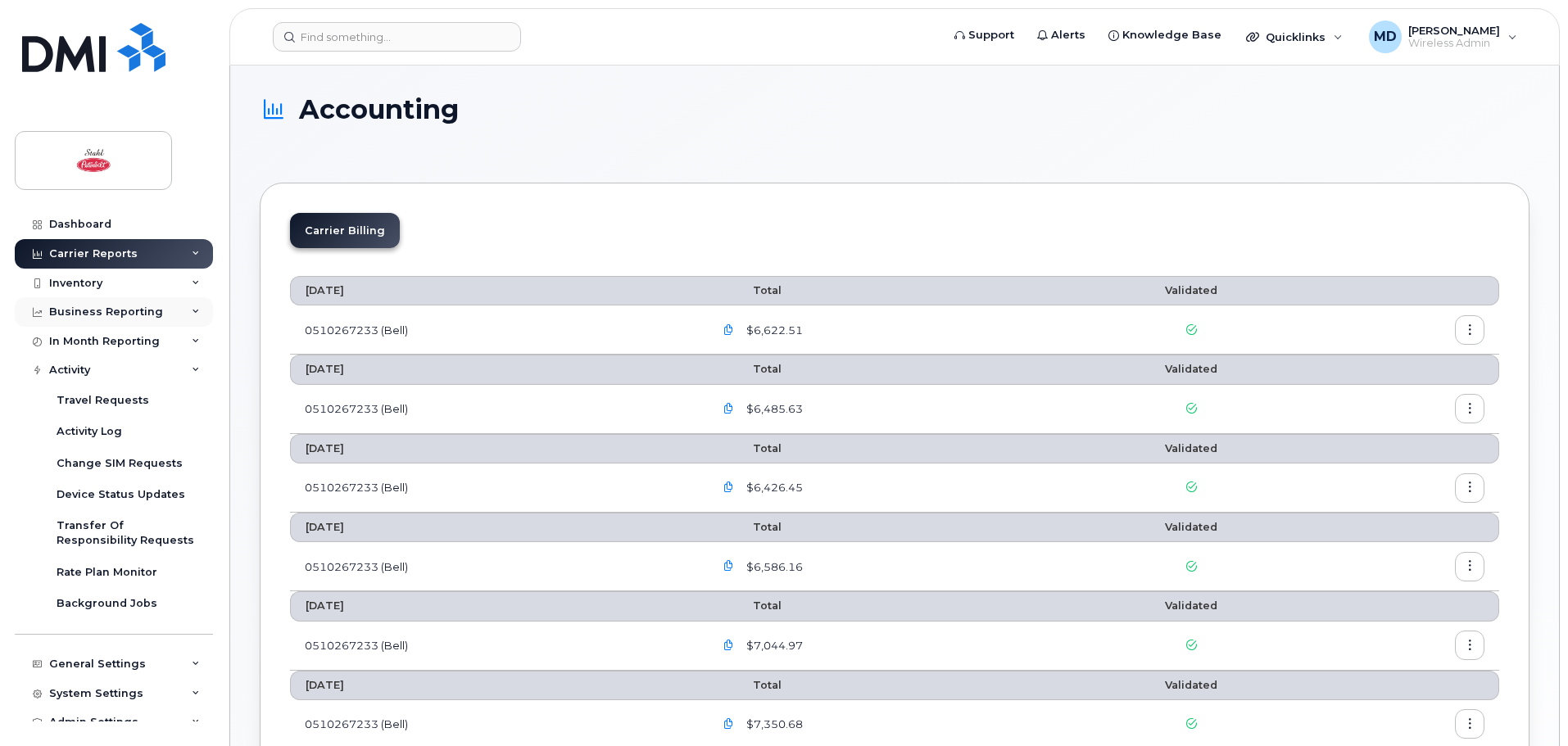
click at [136, 315] on div "Business Reporting" at bounding box center [106, 312] width 114 height 13
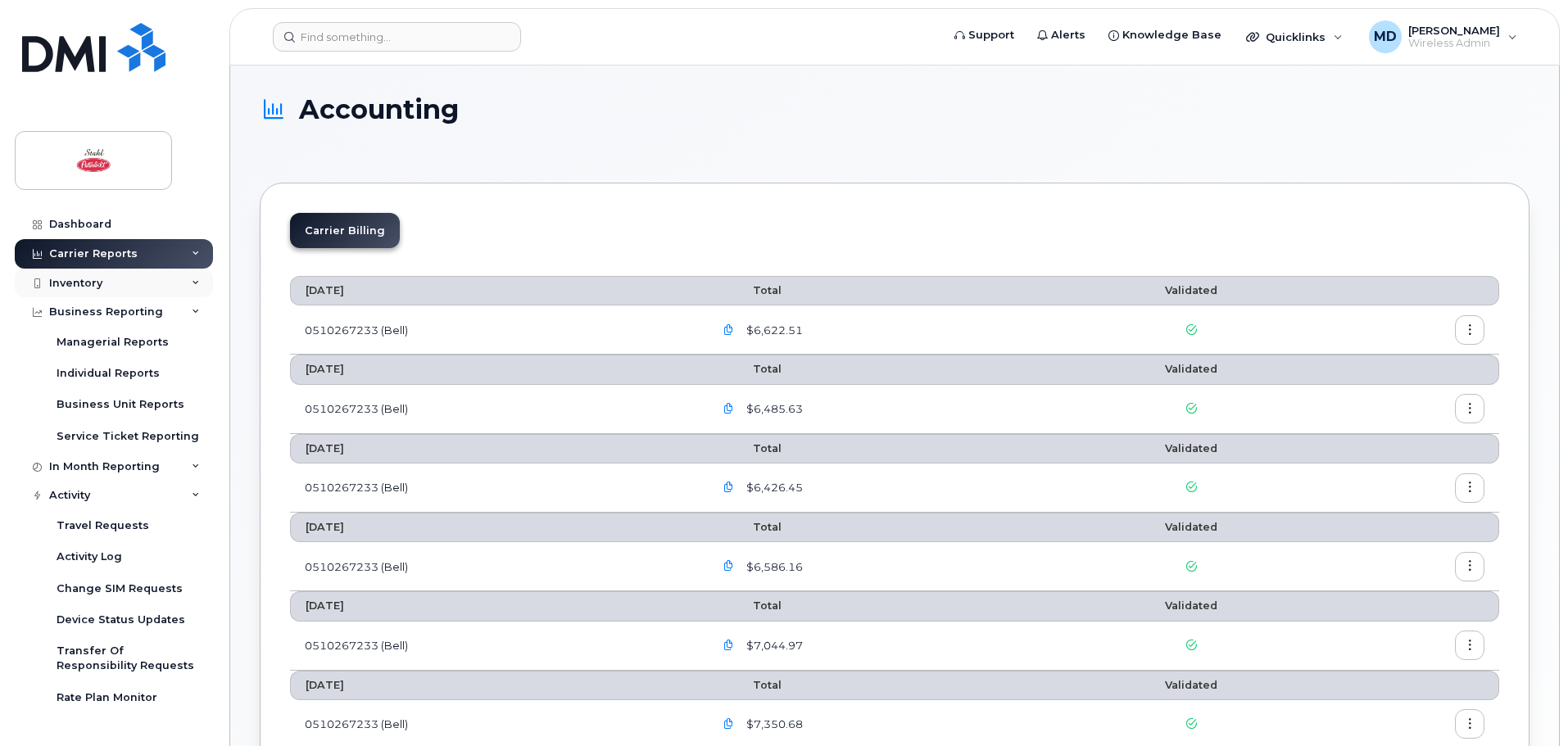
click at [152, 288] on div "Inventory" at bounding box center [113, 283] width 198 height 30
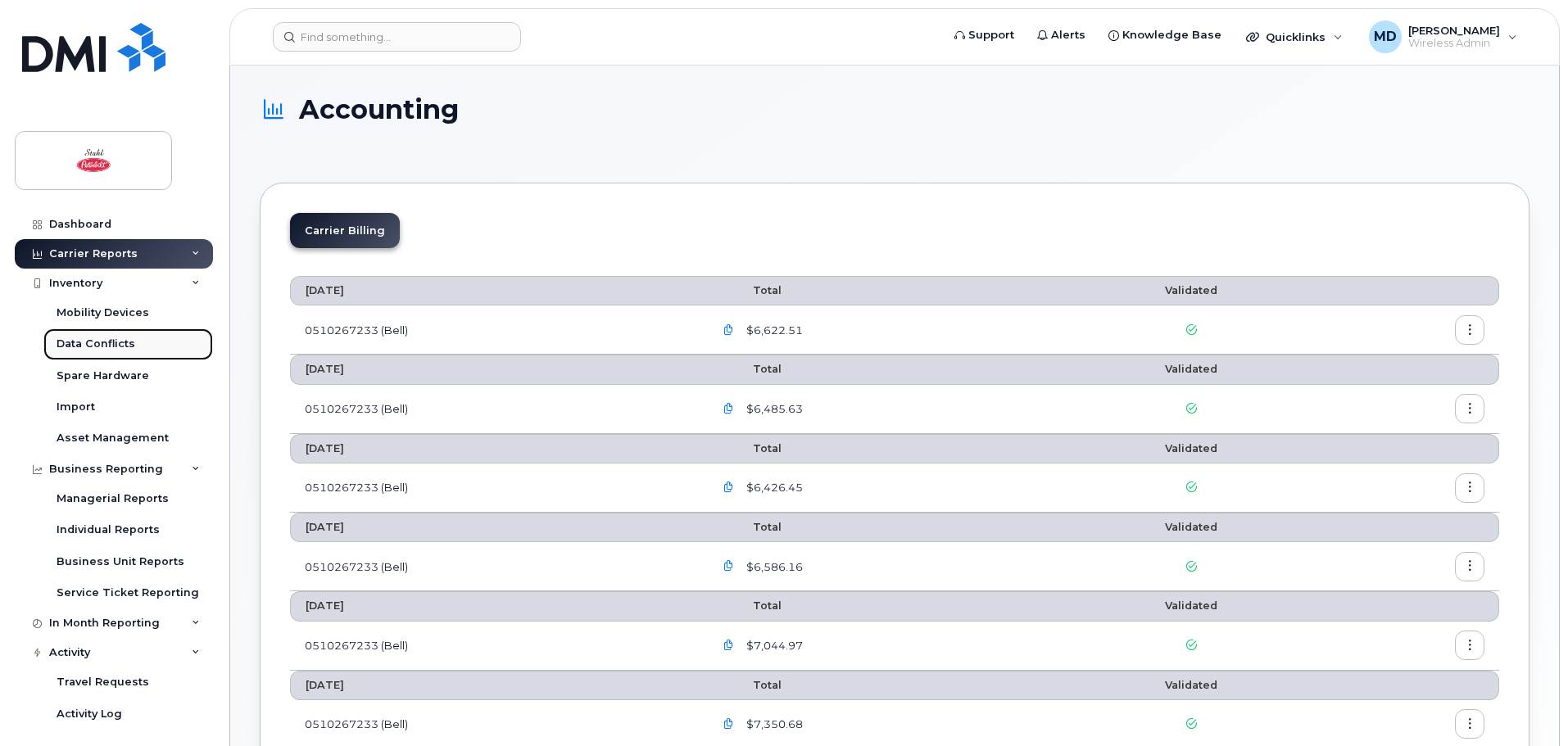
click at [125, 338] on div "Data Conflicts" at bounding box center [96, 343] width 79 height 14
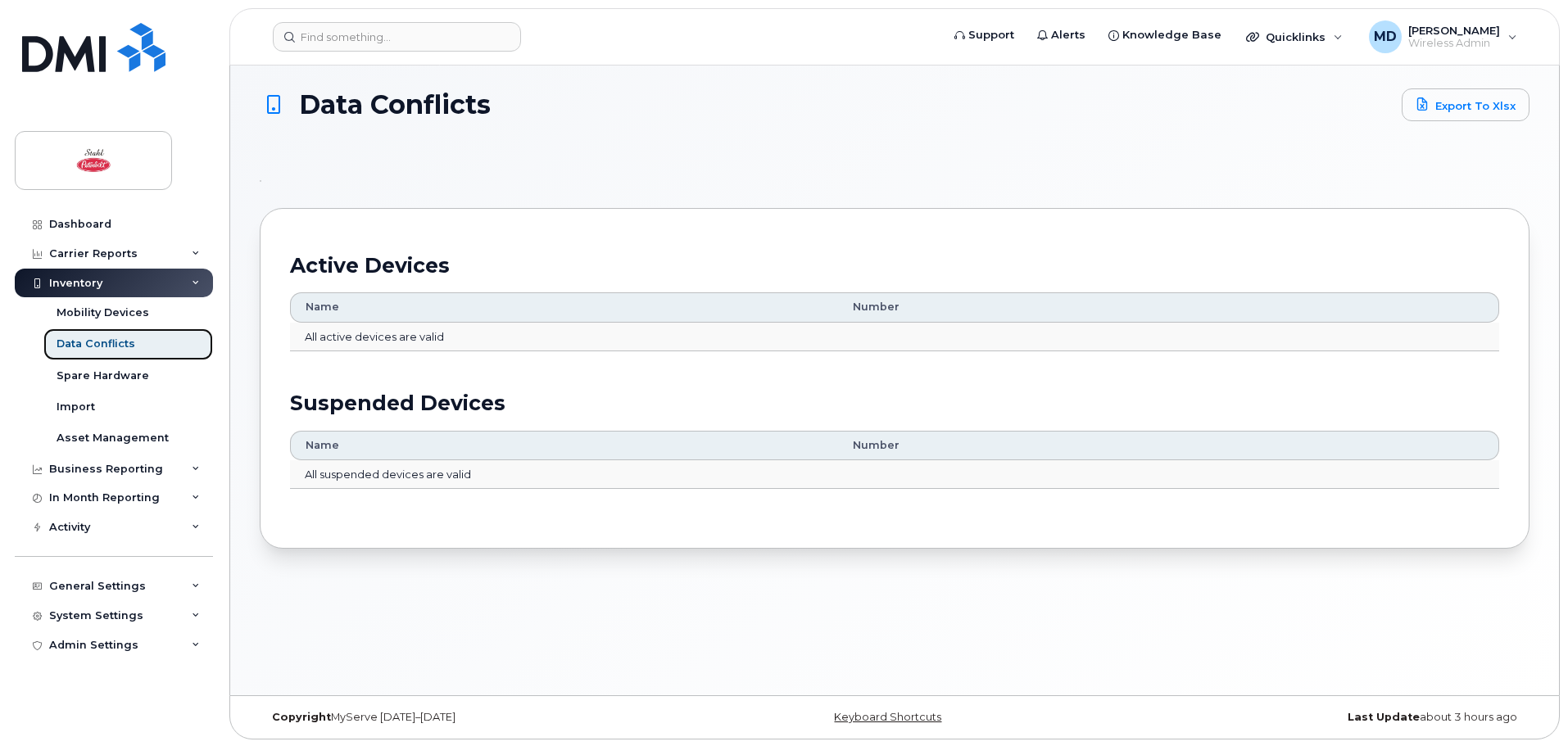
scroll to position [8, 0]
